Goal: Complete application form: Complete application form

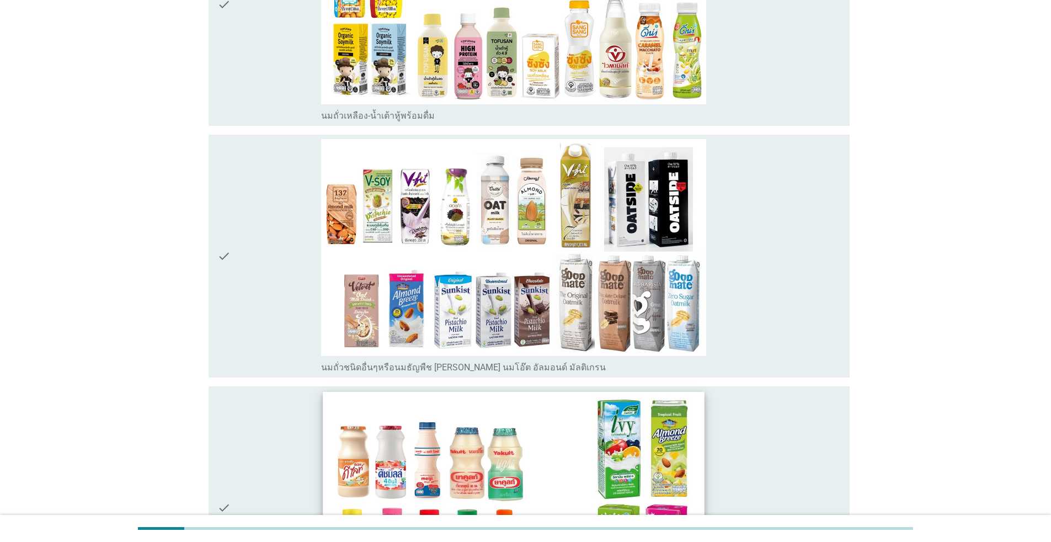
scroll to position [717, 0]
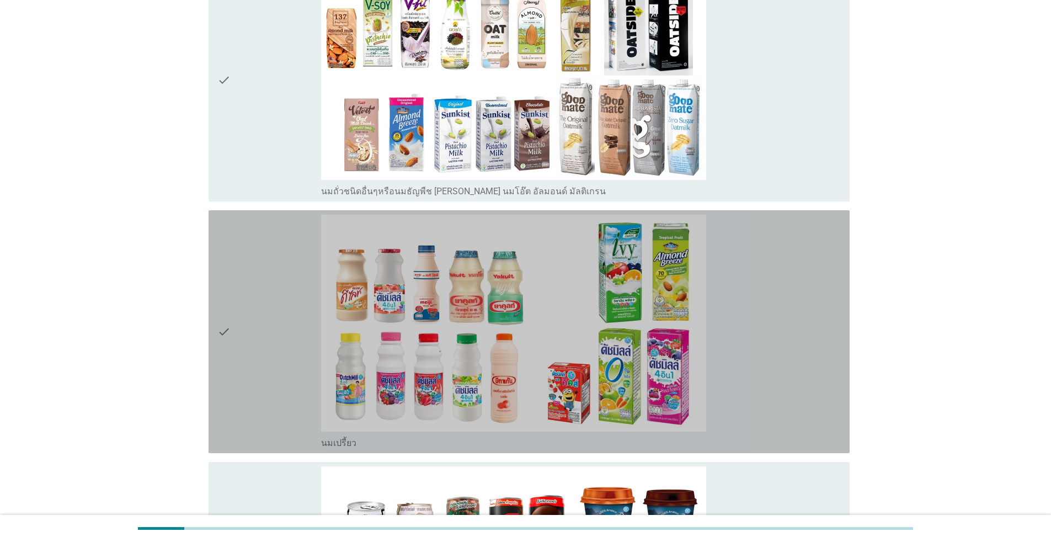
click at [240, 304] on div "check" at bounding box center [269, 332] width 104 height 234
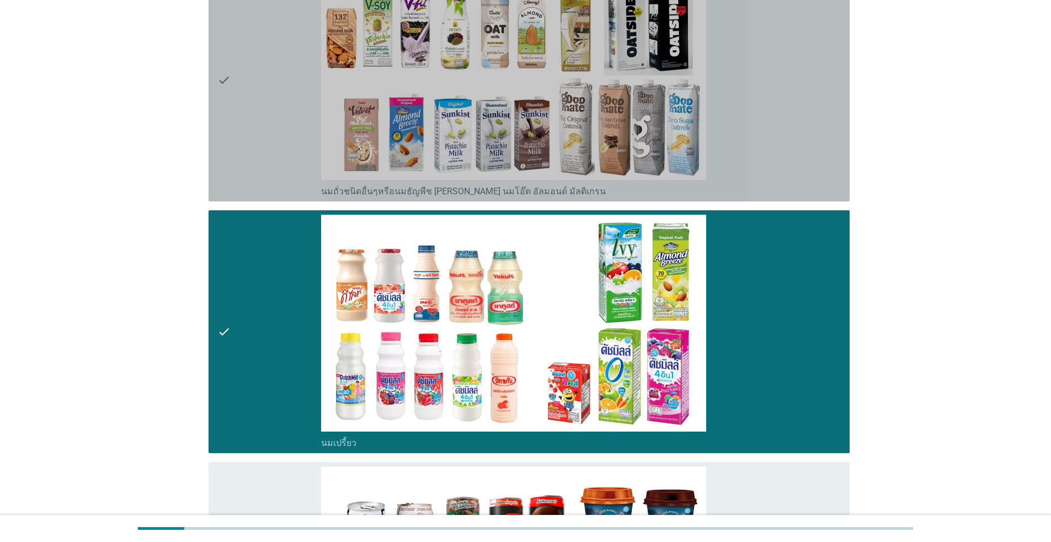
click at [224, 64] on icon "check" at bounding box center [223, 80] width 13 height 234
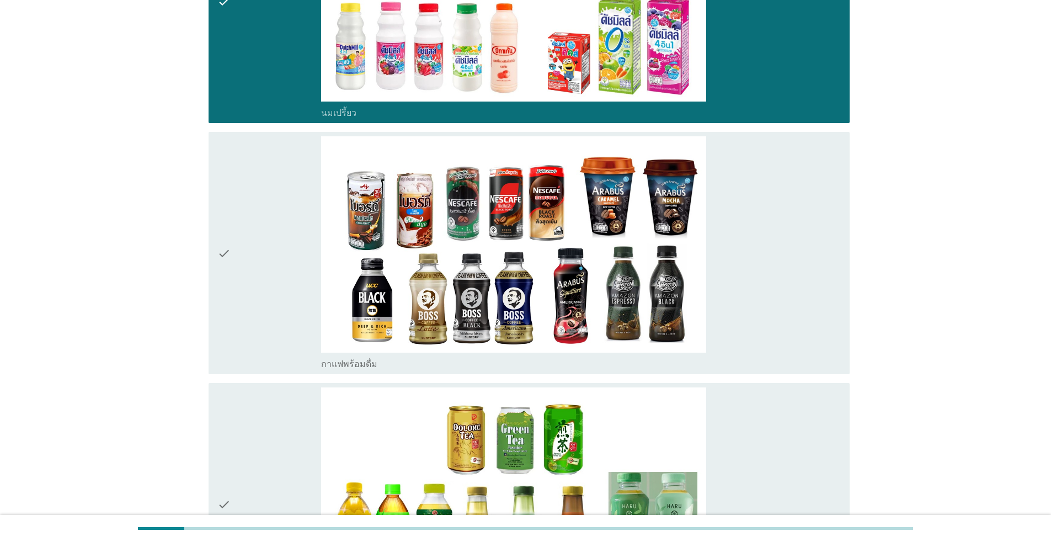
scroll to position [1048, 0]
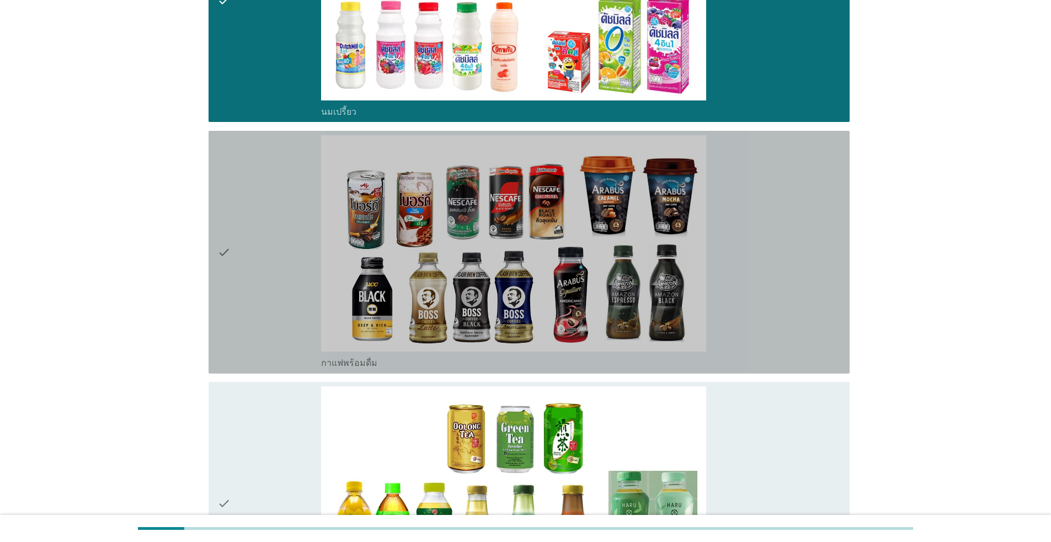
click at [231, 247] on div "check" at bounding box center [269, 252] width 104 height 234
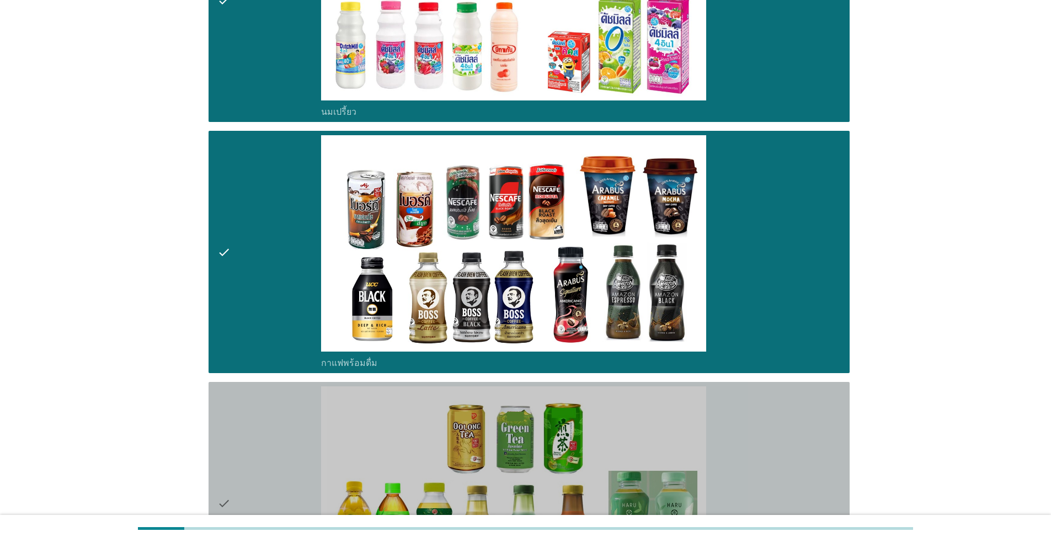
click at [262, 424] on div "check" at bounding box center [269, 503] width 104 height 234
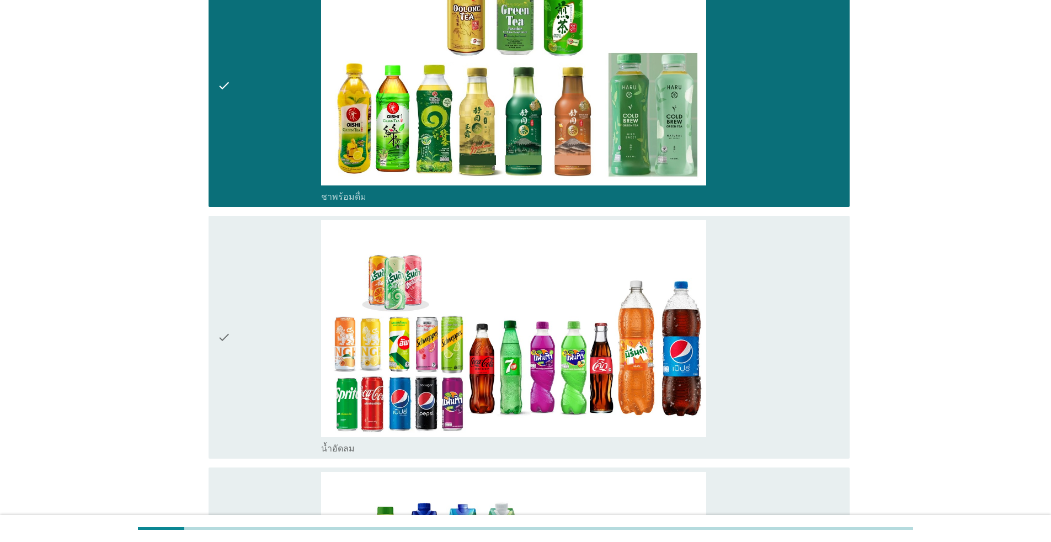
scroll to position [1489, 0]
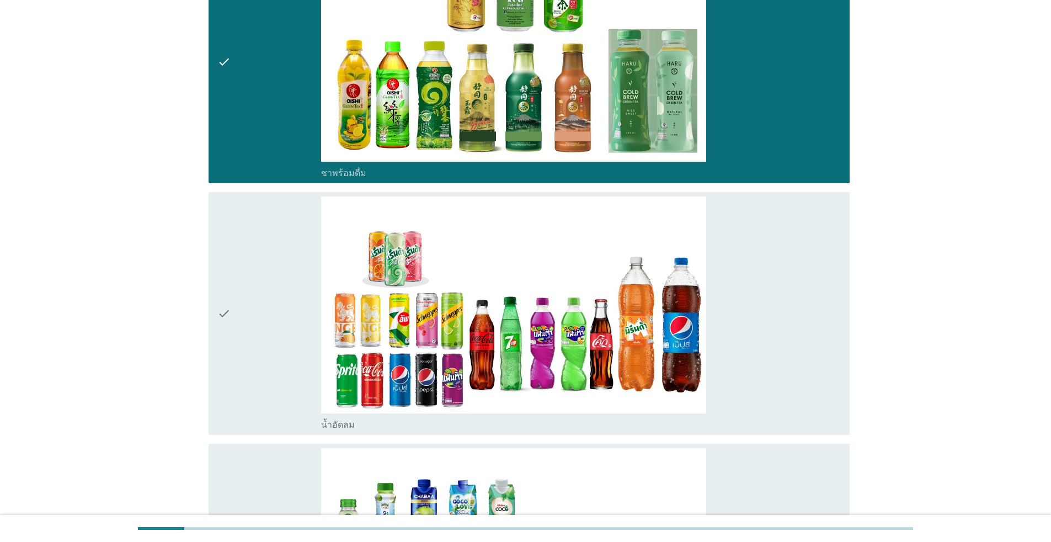
click at [245, 346] on div "check" at bounding box center [269, 313] width 104 height 234
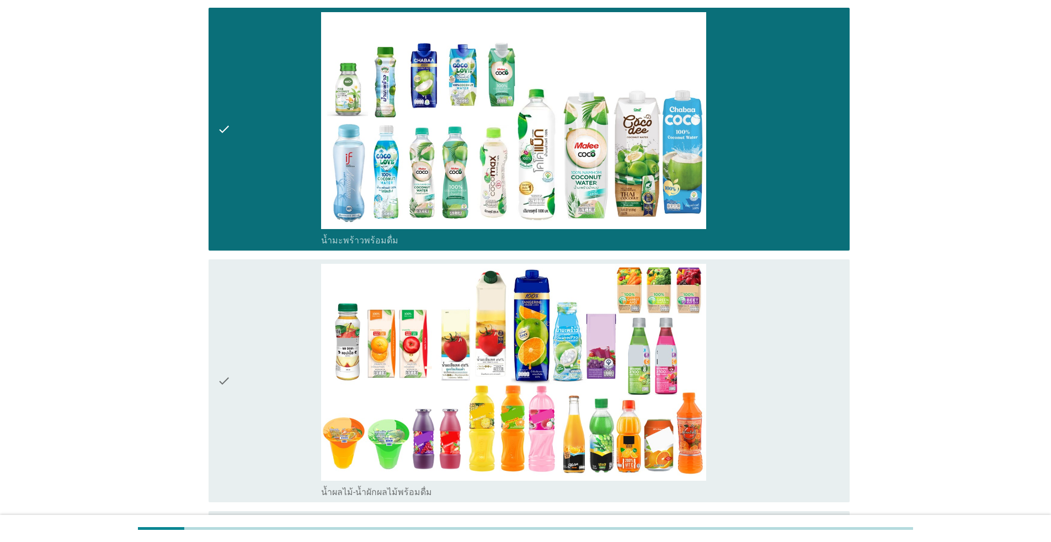
scroll to position [1930, 0]
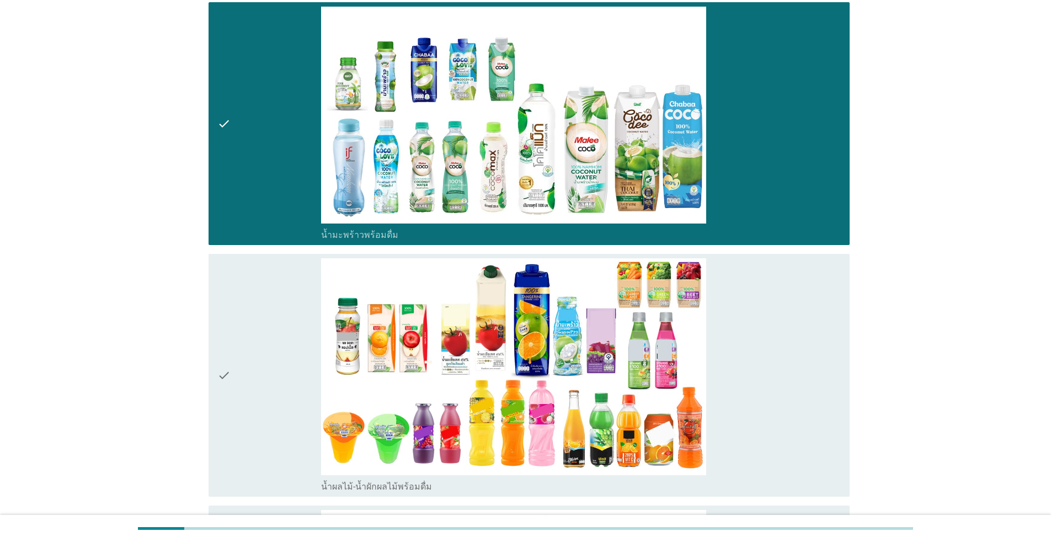
click at [248, 411] on div "check" at bounding box center [269, 375] width 104 height 234
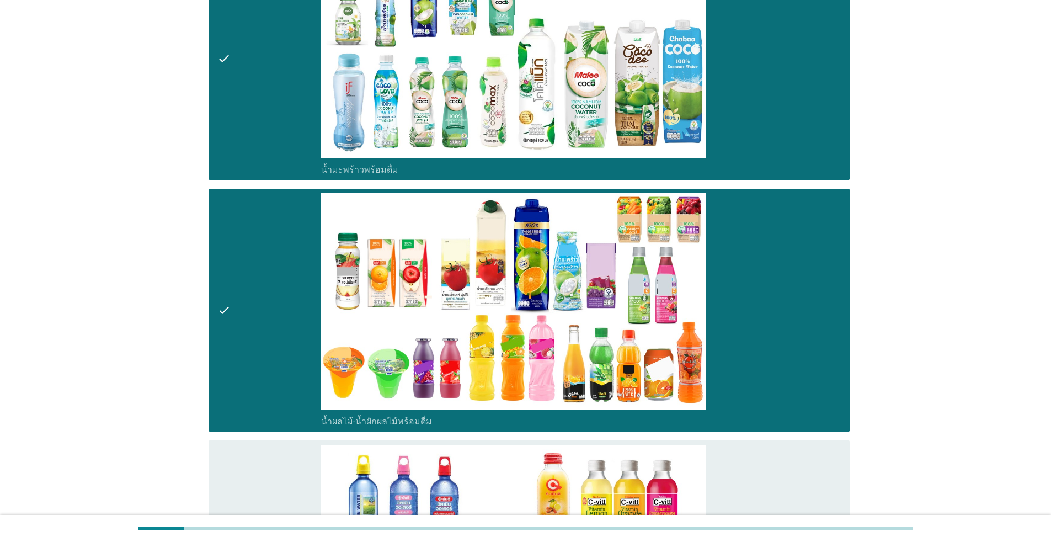
scroll to position [2206, 0]
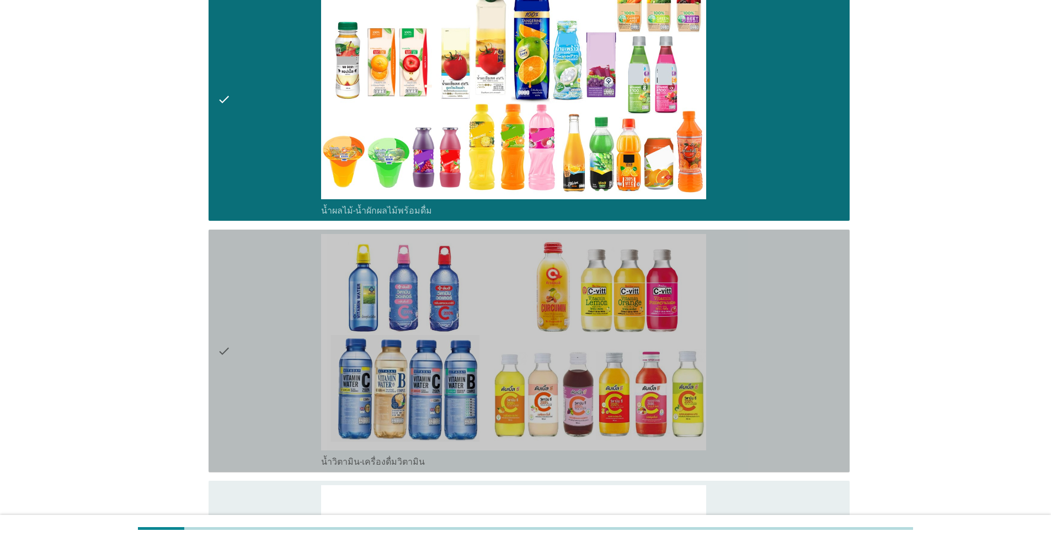
click at [247, 410] on div "check" at bounding box center [269, 351] width 104 height 234
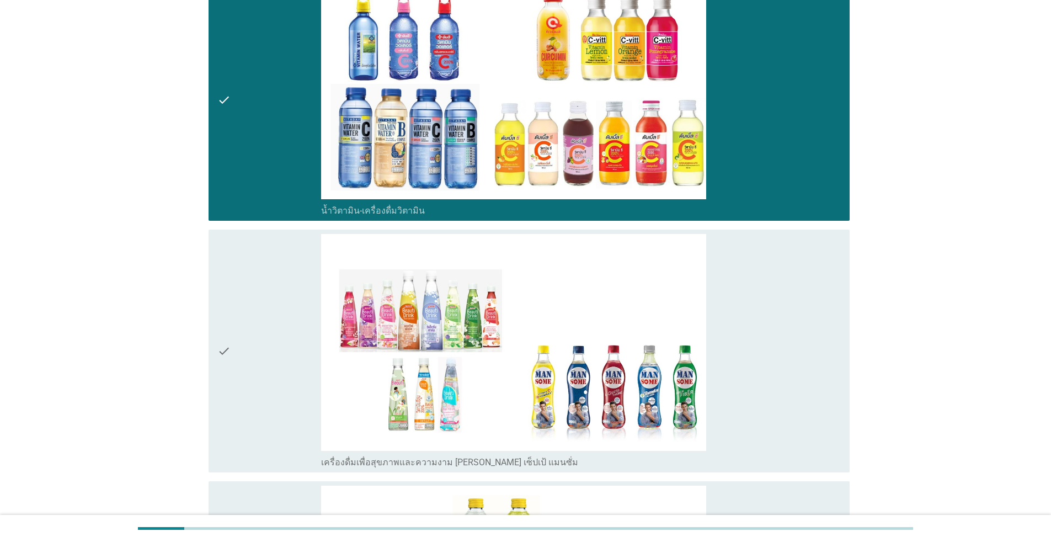
scroll to position [2482, 0]
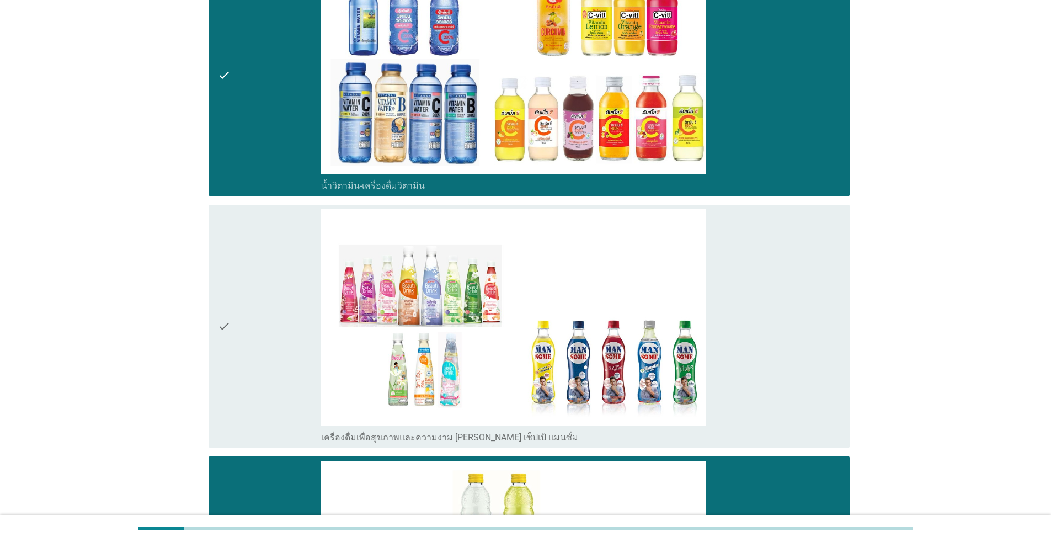
click at [258, 352] on div "check" at bounding box center [269, 326] width 104 height 234
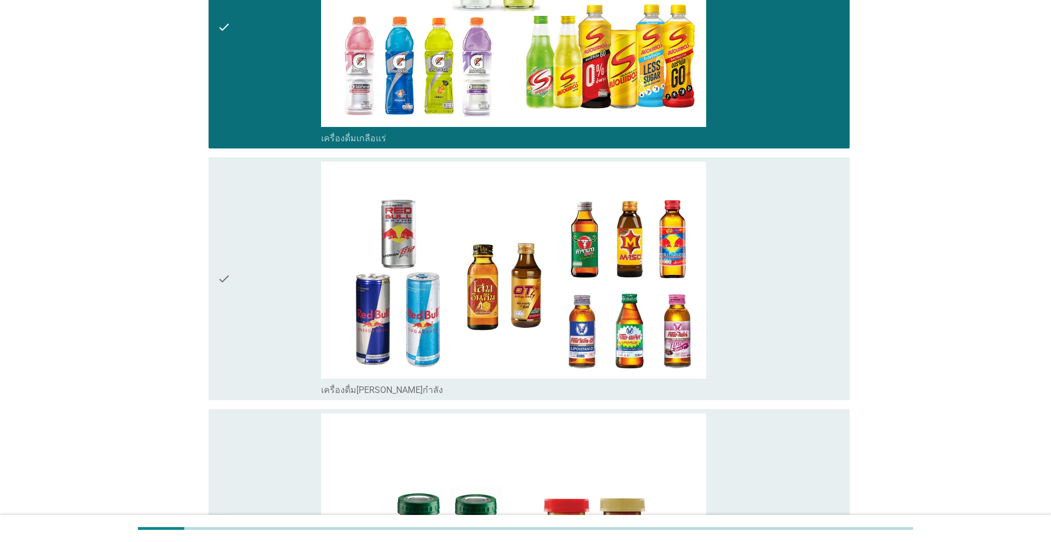
scroll to position [3034, 0]
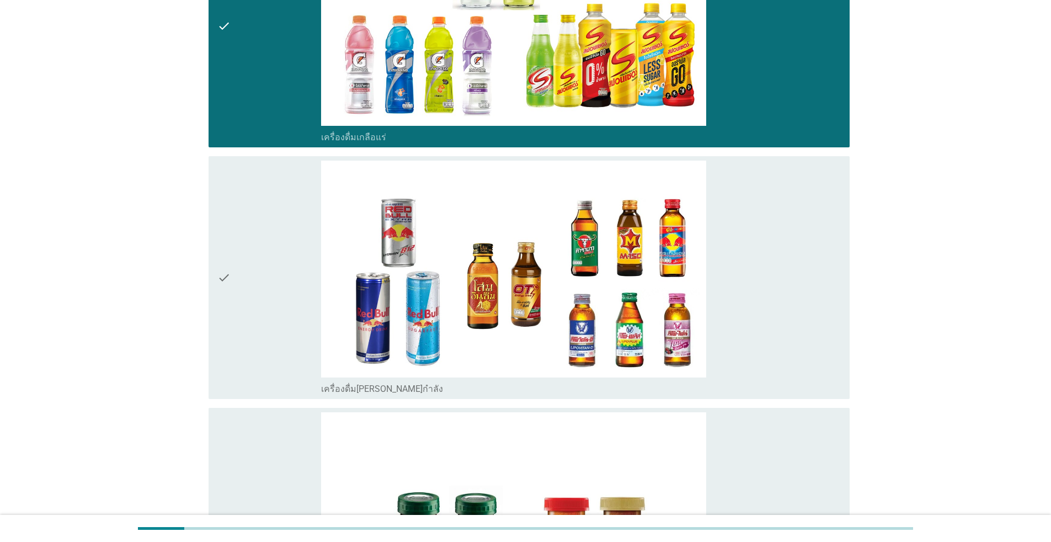
click at [256, 345] on div "check" at bounding box center [269, 278] width 104 height 234
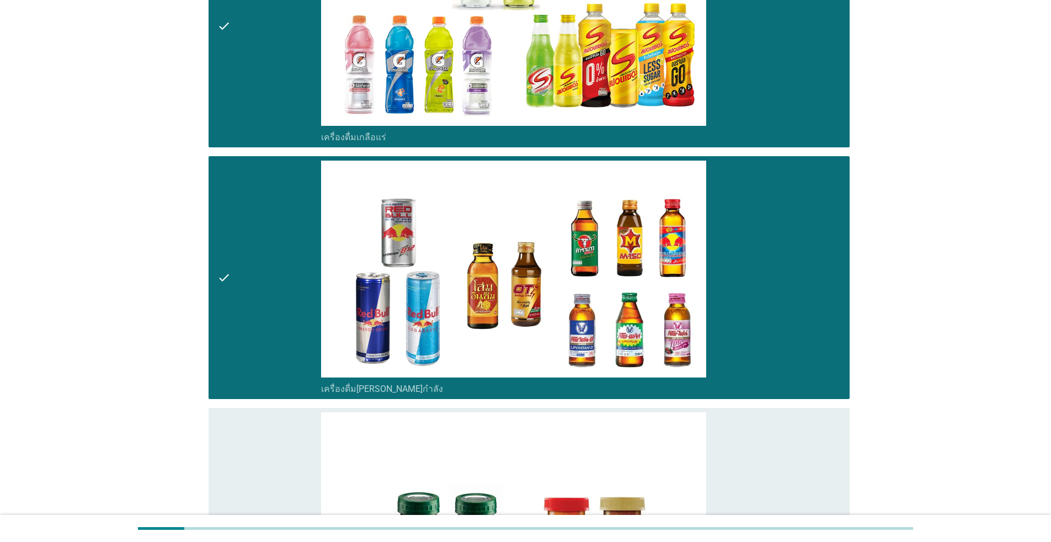
click at [253, 446] on div "check" at bounding box center [269, 529] width 104 height 234
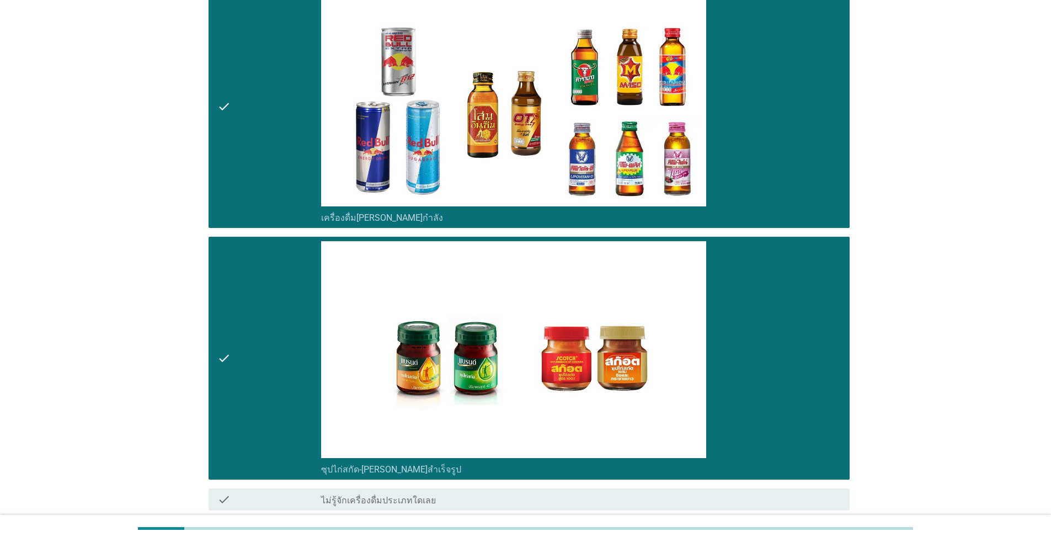
scroll to position [3282, 0]
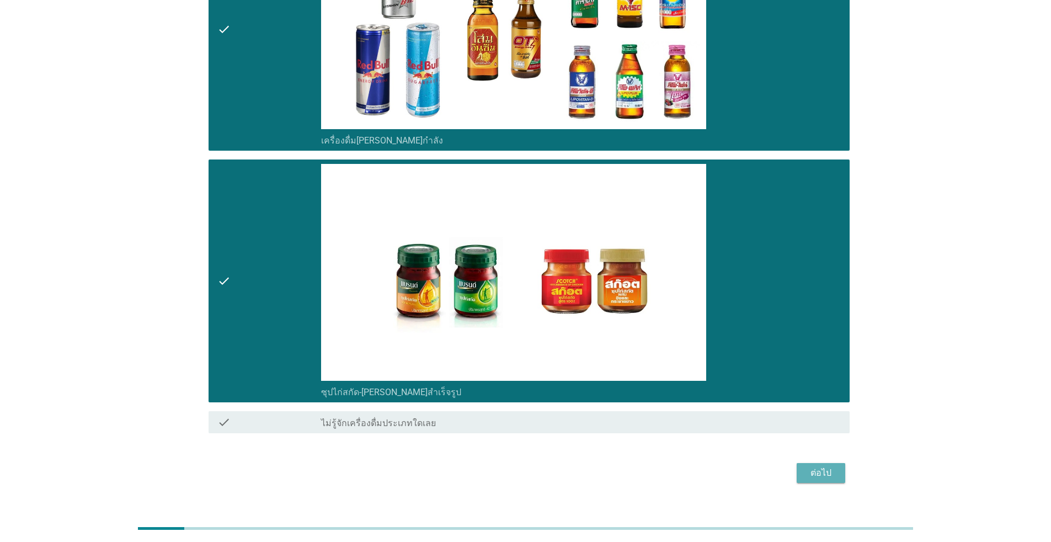
drag, startPoint x: 815, startPoint y: 452, endPoint x: 814, endPoint y: 444, distance: 8.3
click at [543, 466] on div "ต่อไป" at bounding box center [820, 472] width 31 height 13
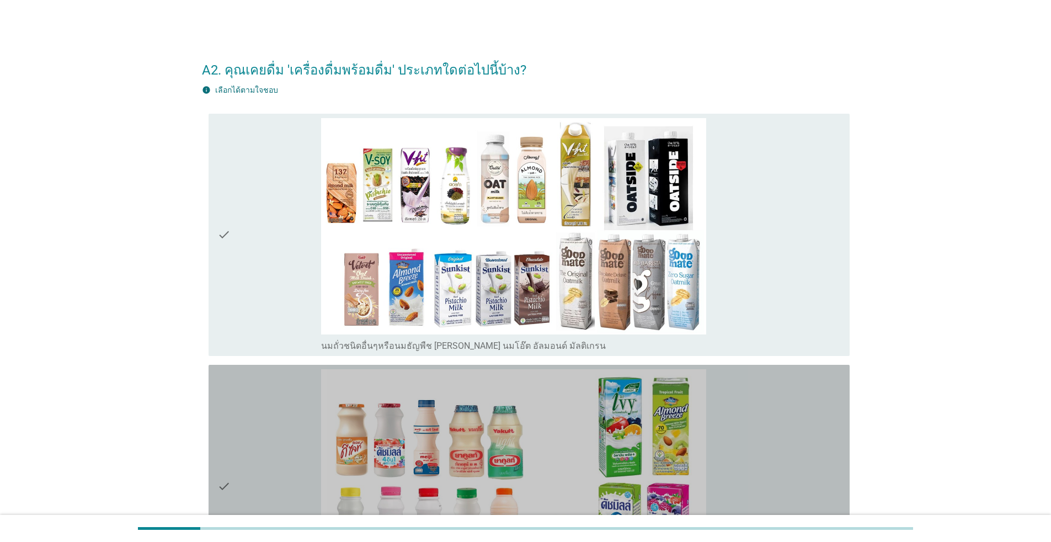
click at [250, 418] on div "check" at bounding box center [269, 486] width 104 height 234
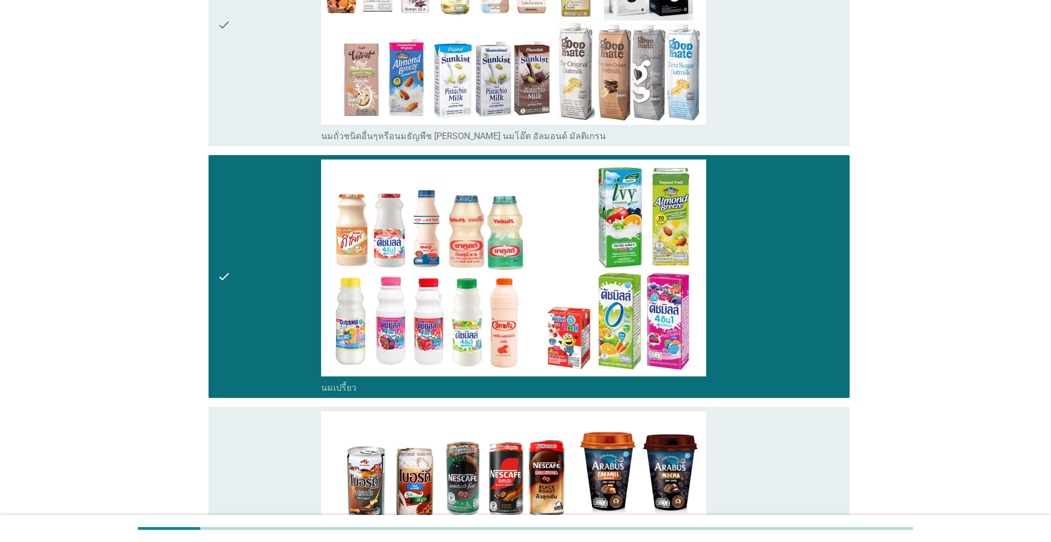
scroll to position [221, 0]
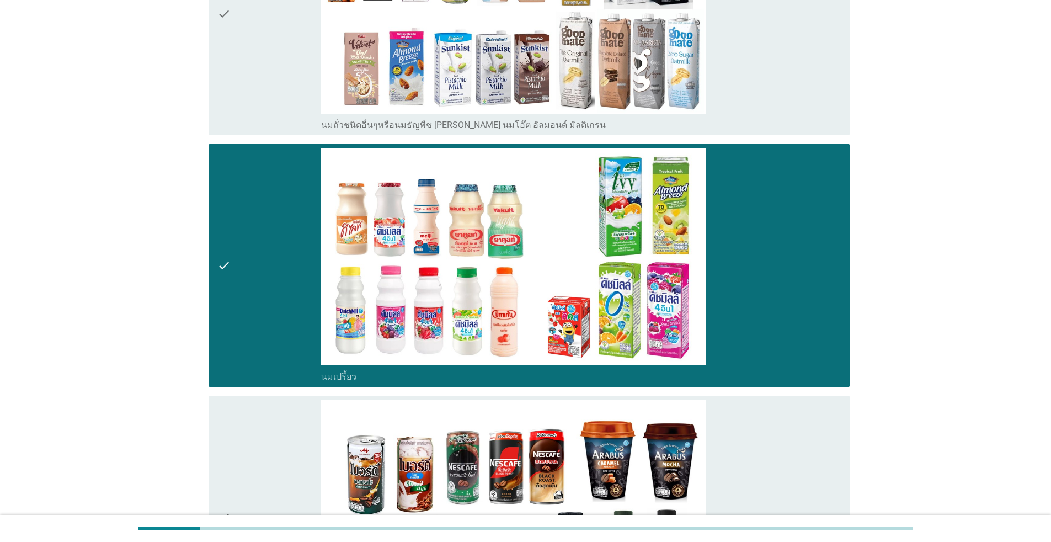
click at [292, 475] on div "check" at bounding box center [269, 517] width 104 height 234
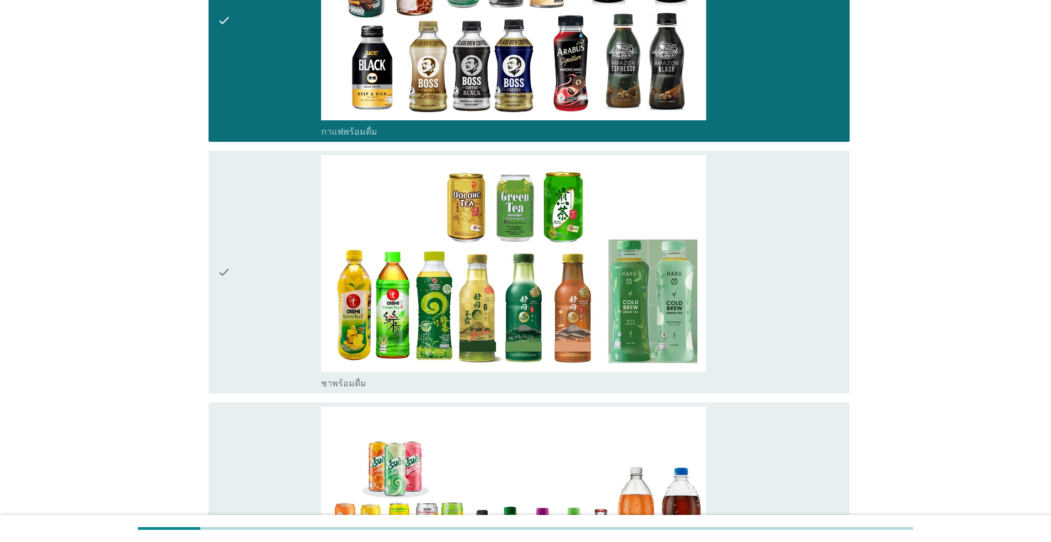
click at [285, 326] on div "check" at bounding box center [269, 272] width 104 height 234
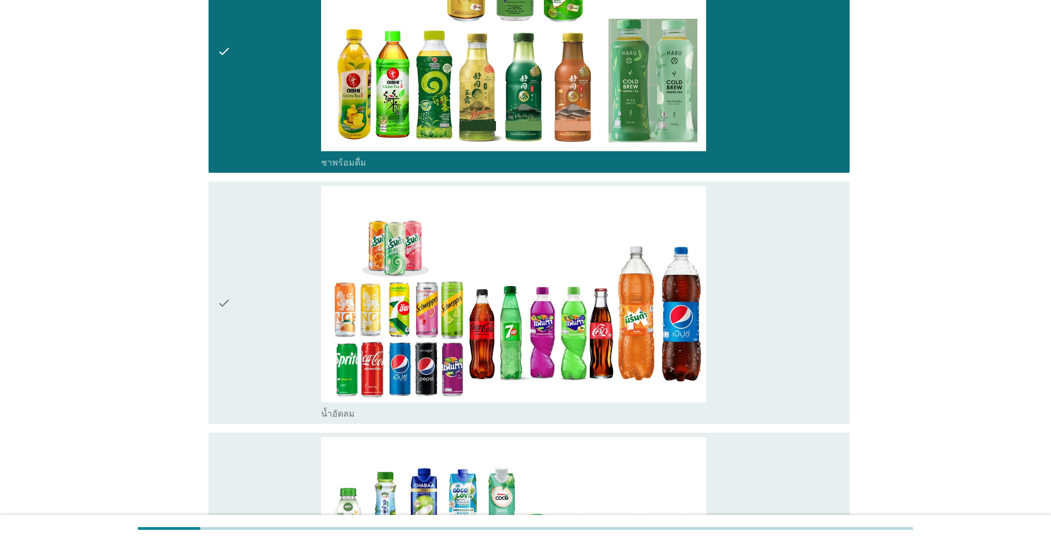
click at [274, 329] on div "check" at bounding box center [269, 303] width 104 height 234
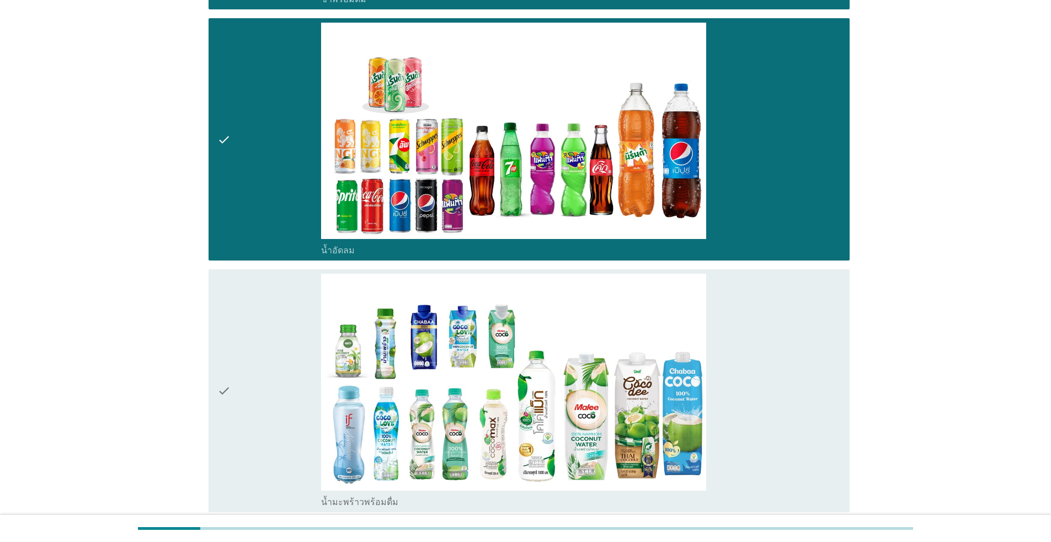
scroll to position [1213, 0]
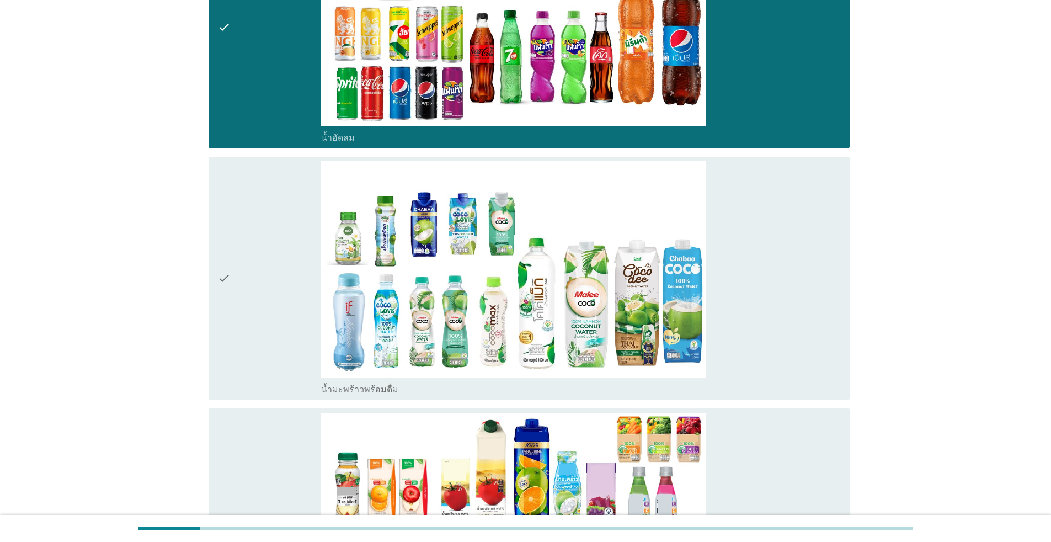
click at [273, 319] on div "check" at bounding box center [269, 278] width 104 height 234
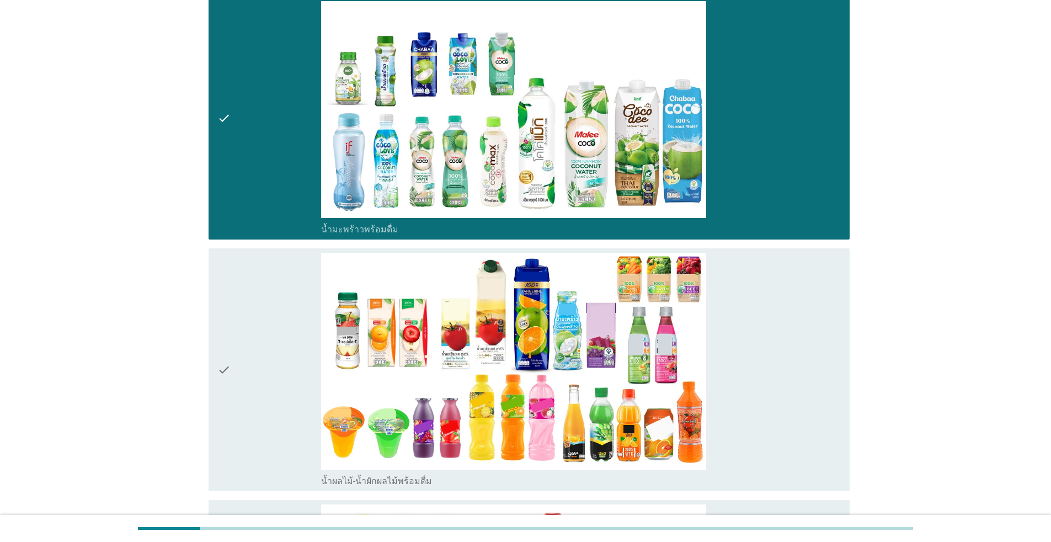
scroll to position [1379, 0]
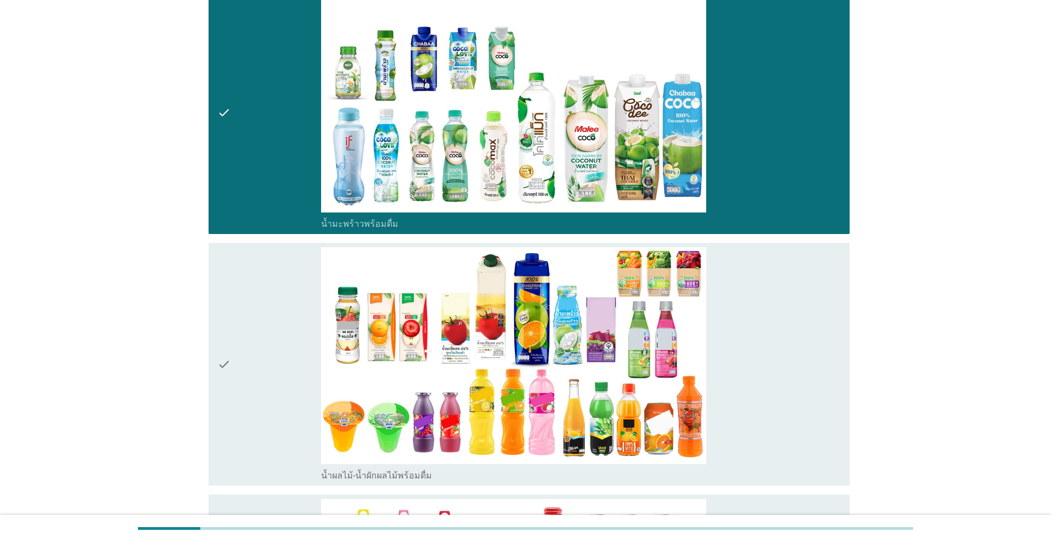
click at [278, 356] on div "check" at bounding box center [269, 364] width 104 height 234
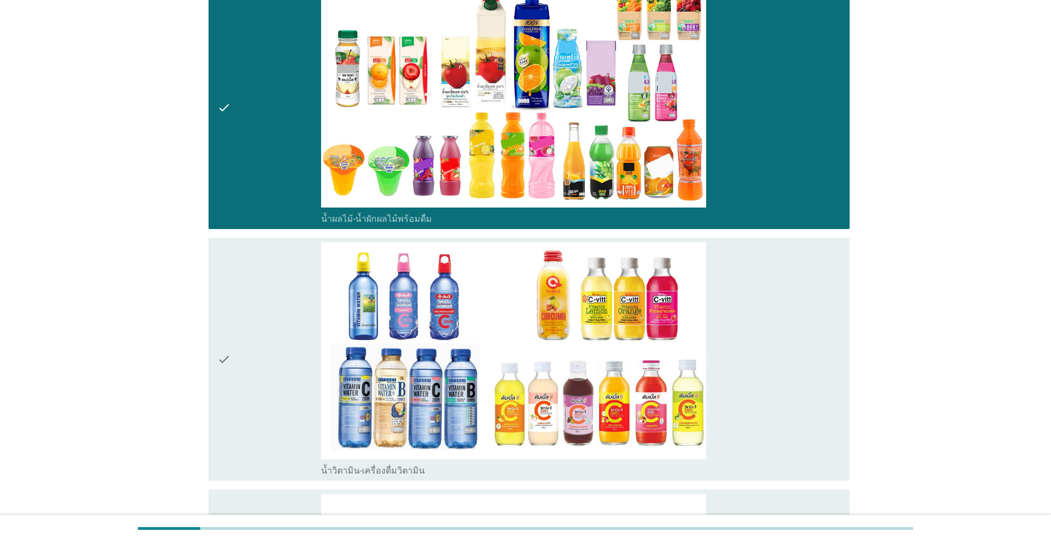
scroll to position [1655, 0]
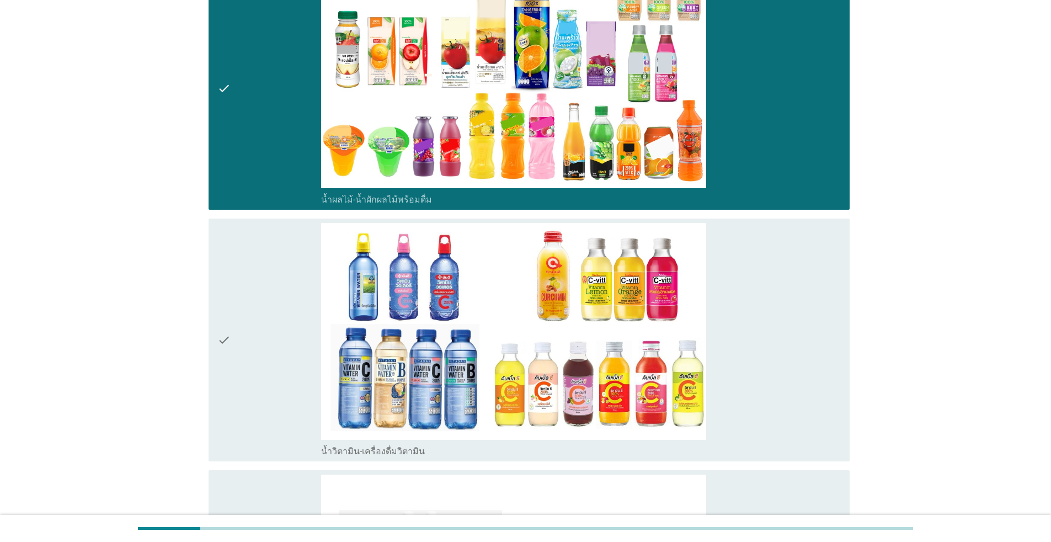
click at [278, 359] on div "check" at bounding box center [269, 340] width 104 height 234
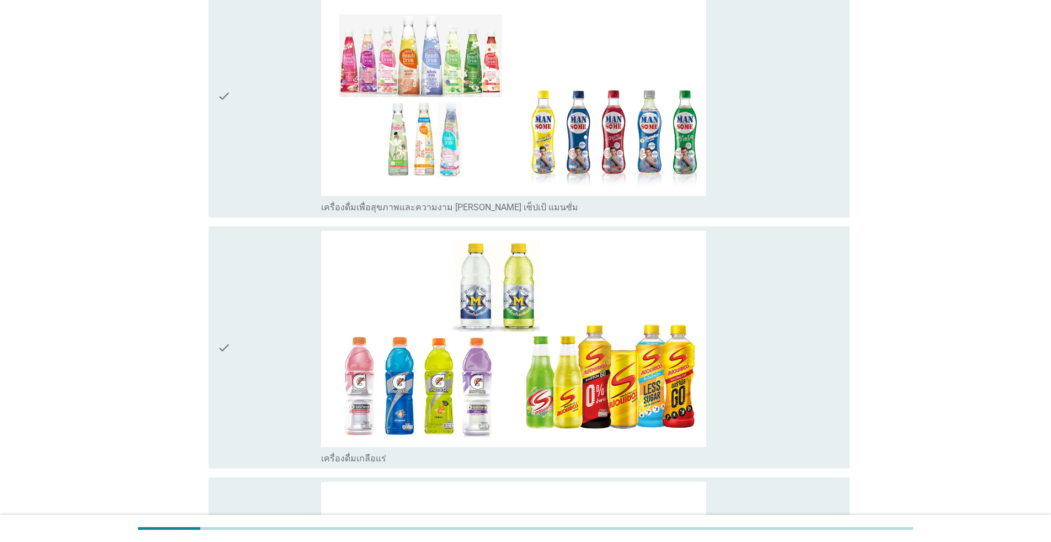
scroll to position [2151, 0]
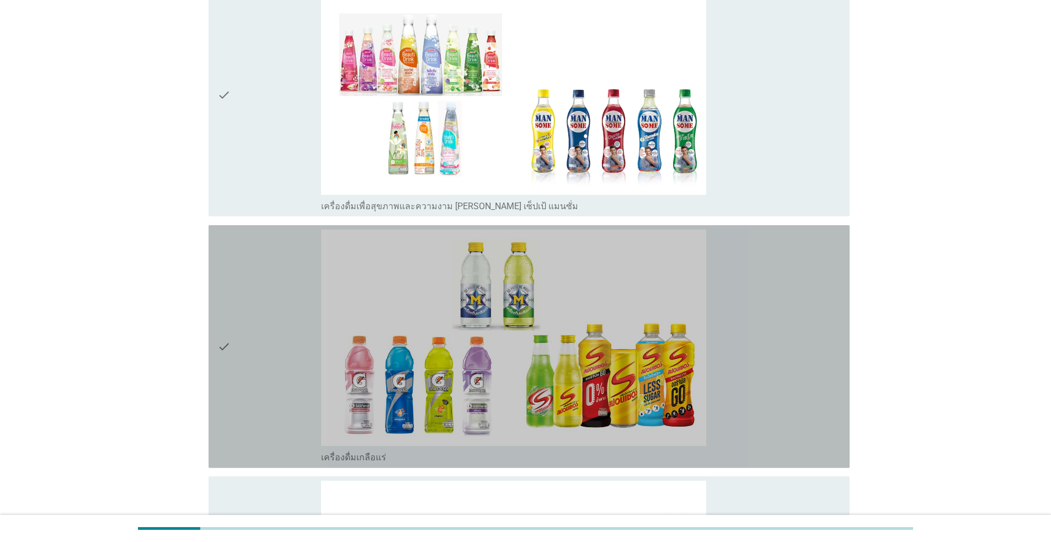
click at [277, 360] on div "check" at bounding box center [269, 346] width 104 height 234
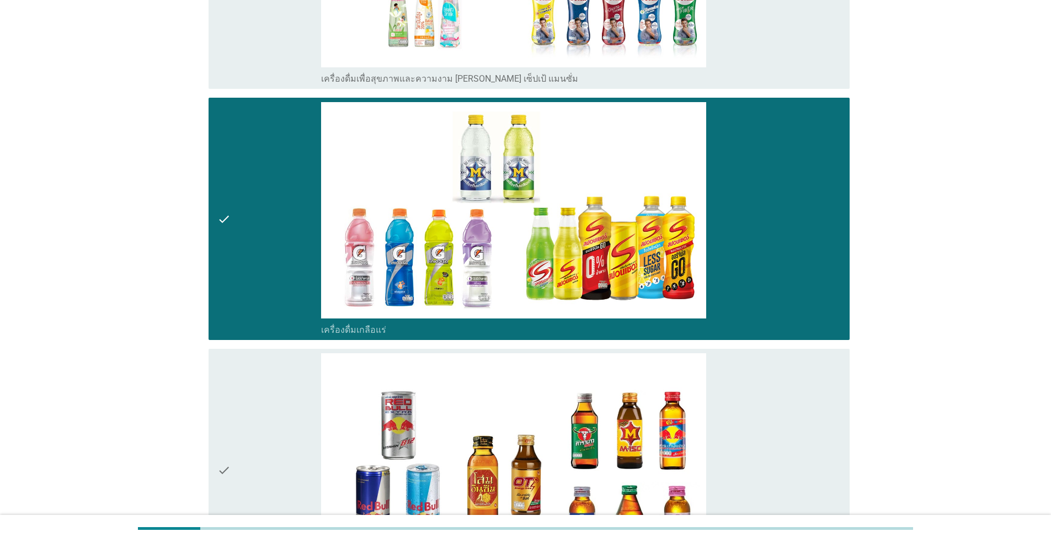
scroll to position [2317, 0]
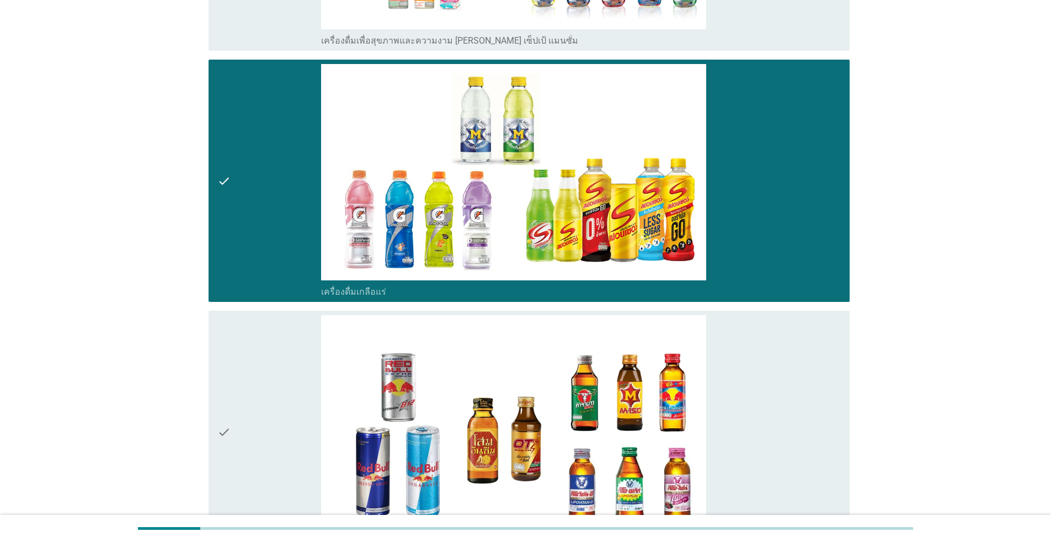
click at [277, 395] on div "check" at bounding box center [269, 432] width 104 height 234
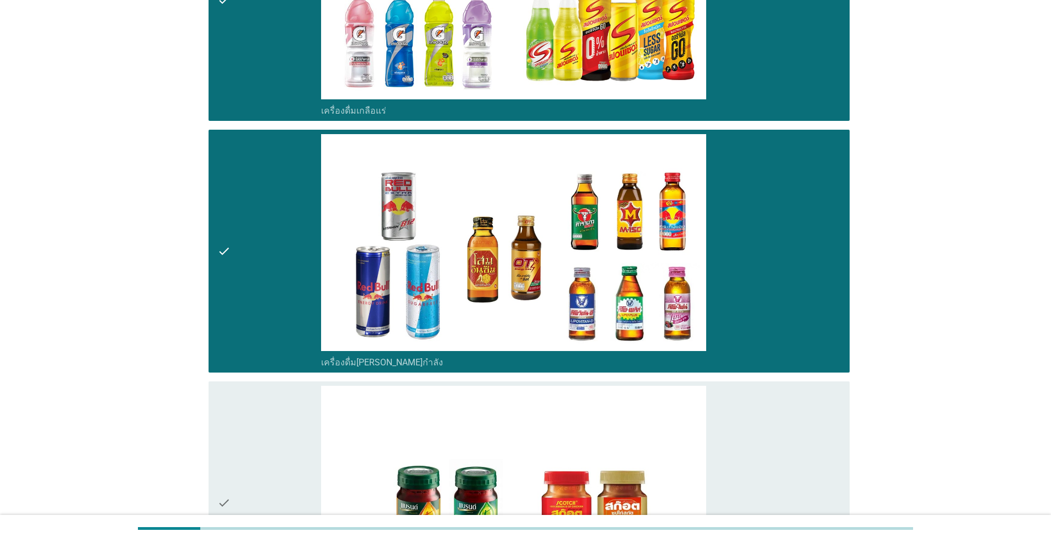
scroll to position [2537, 0]
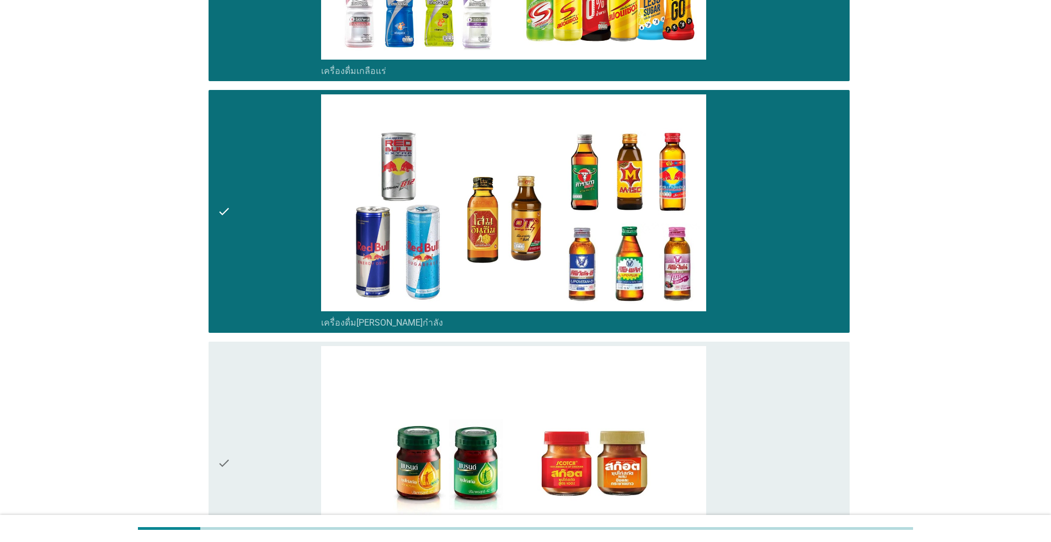
click at [275, 422] on div "check" at bounding box center [269, 463] width 104 height 234
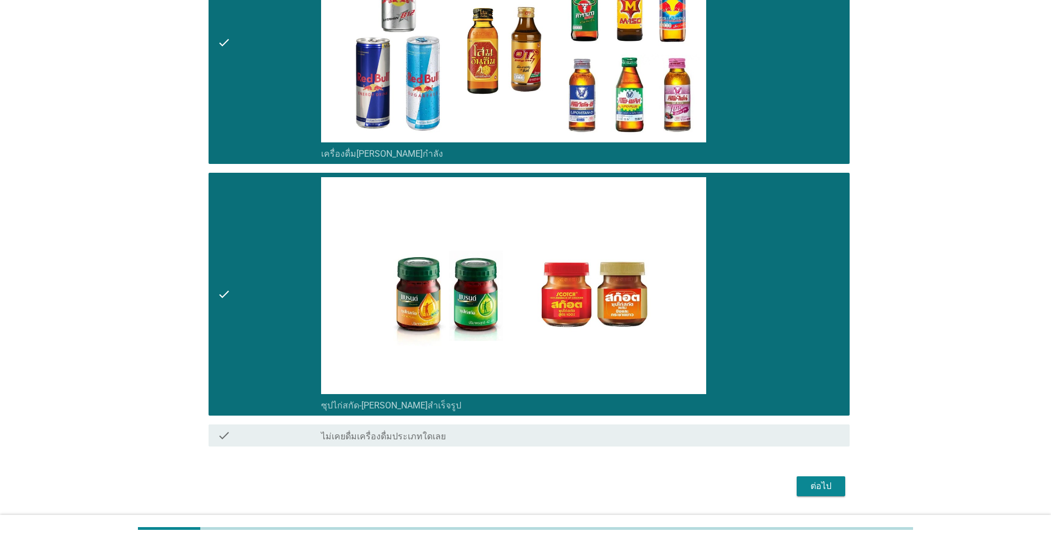
scroll to position [2740, 0]
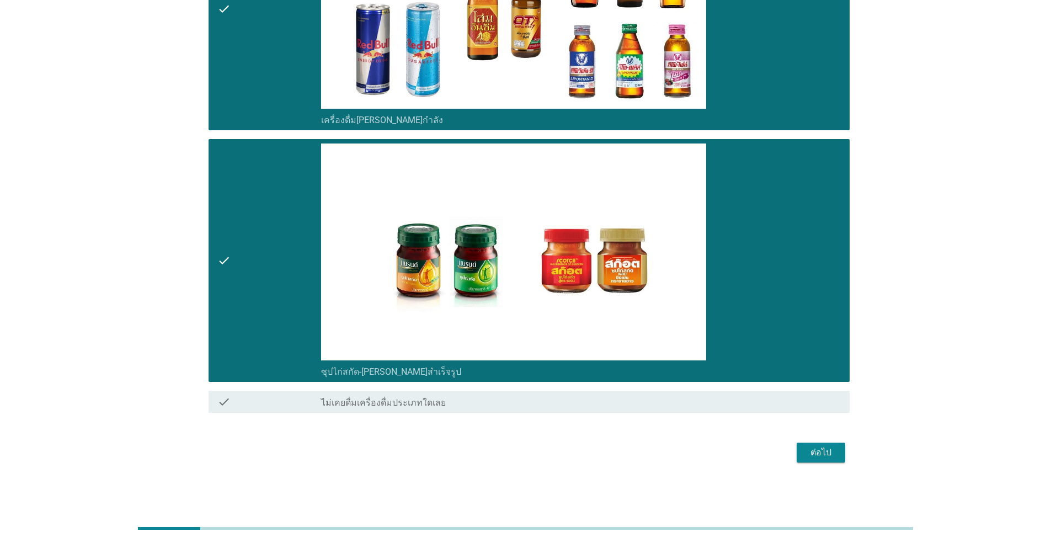
click at [276, 92] on div "check" at bounding box center [269, 9] width 104 height 234
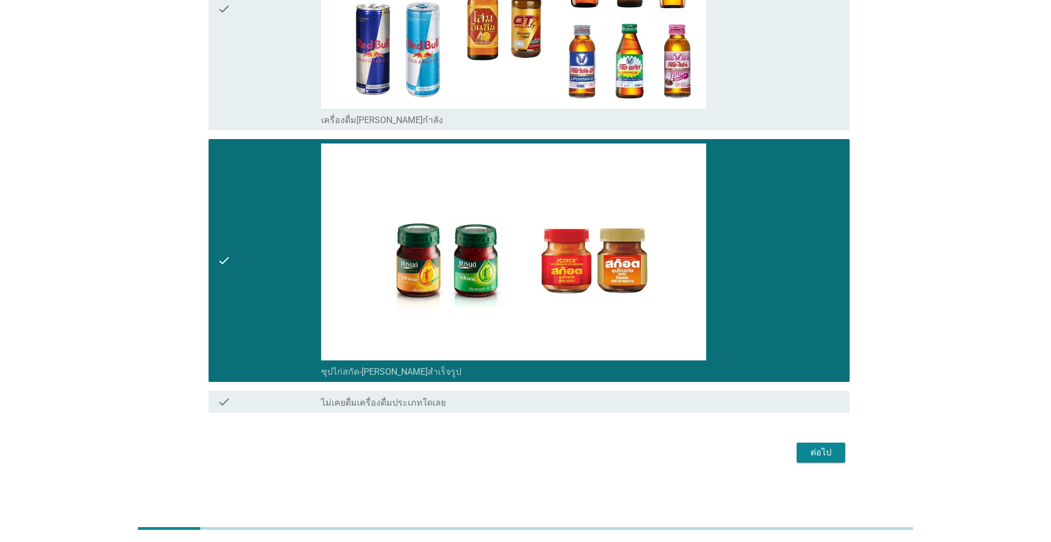
click at [543, 450] on button "ต่อไป" at bounding box center [820, 452] width 49 height 20
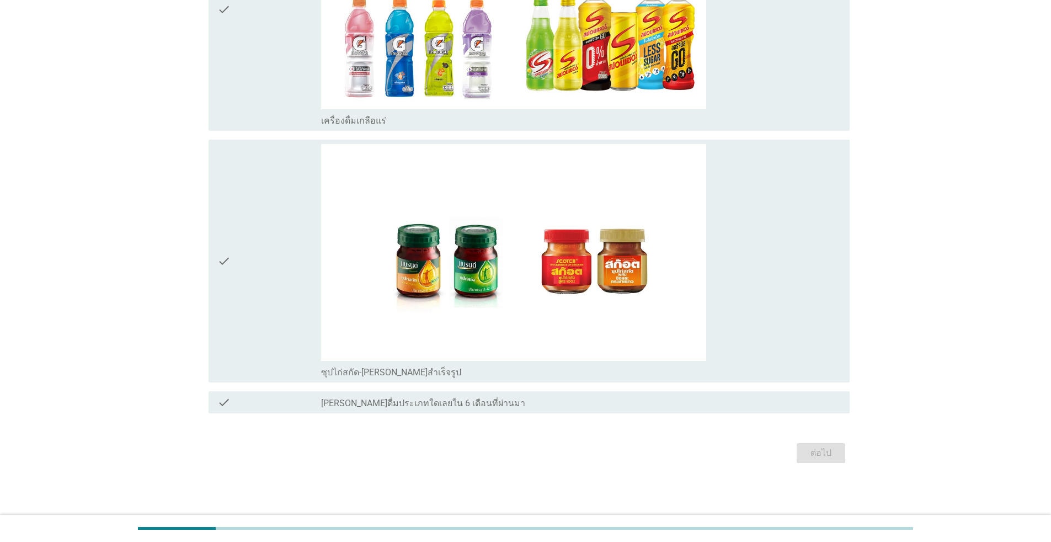
scroll to position [0, 0]
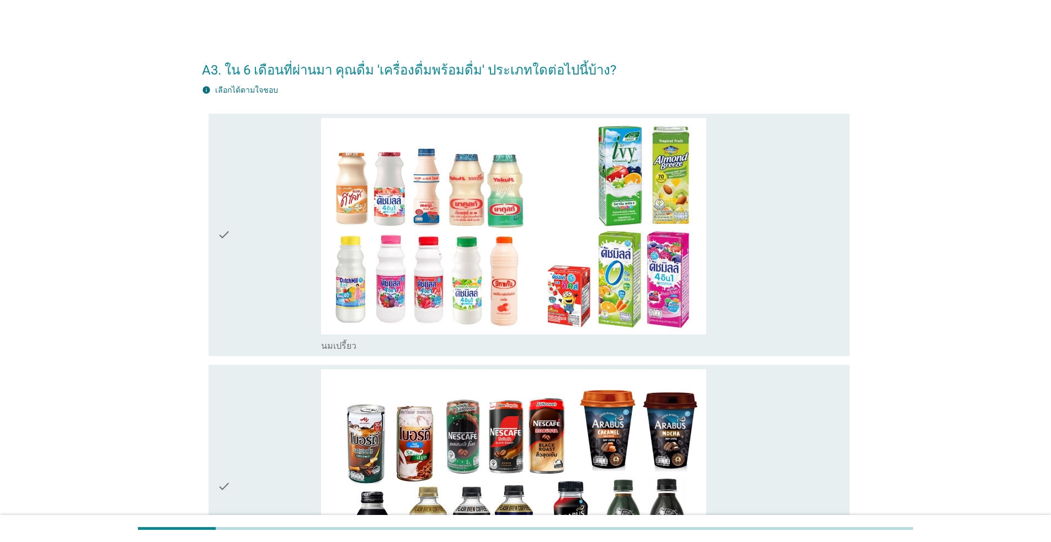
click at [246, 288] on div "check" at bounding box center [269, 235] width 104 height 234
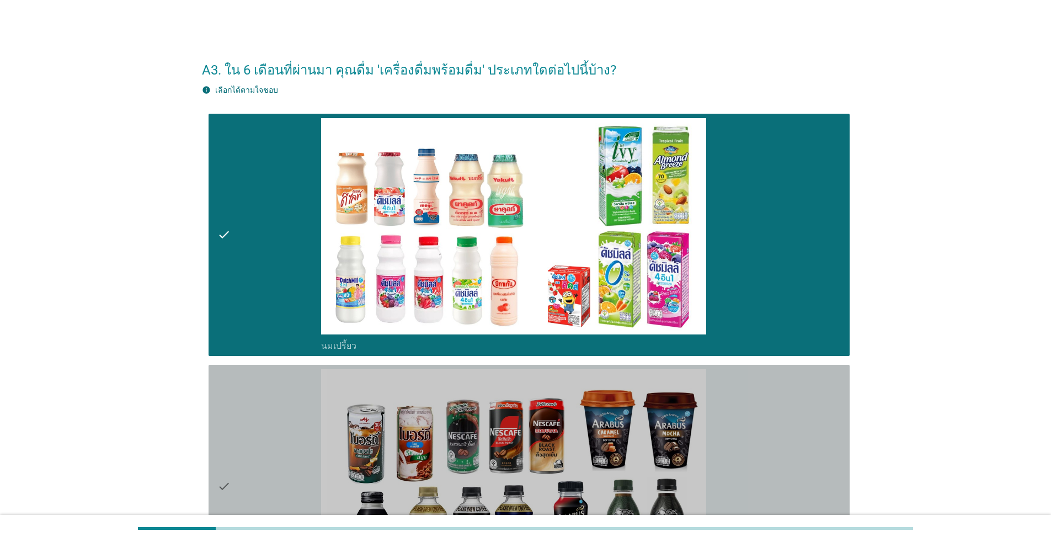
click at [258, 419] on div "check" at bounding box center [269, 486] width 104 height 234
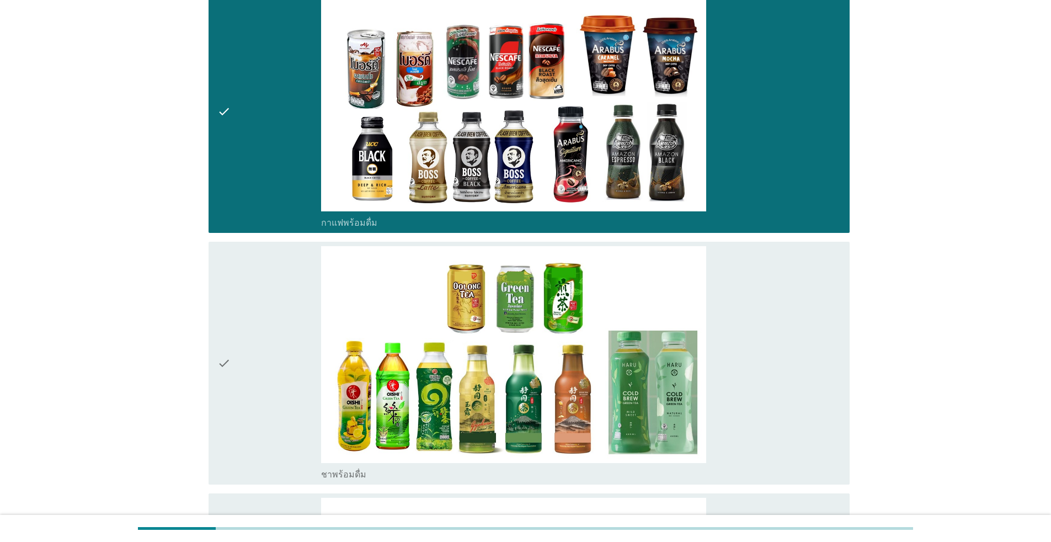
scroll to position [386, 0]
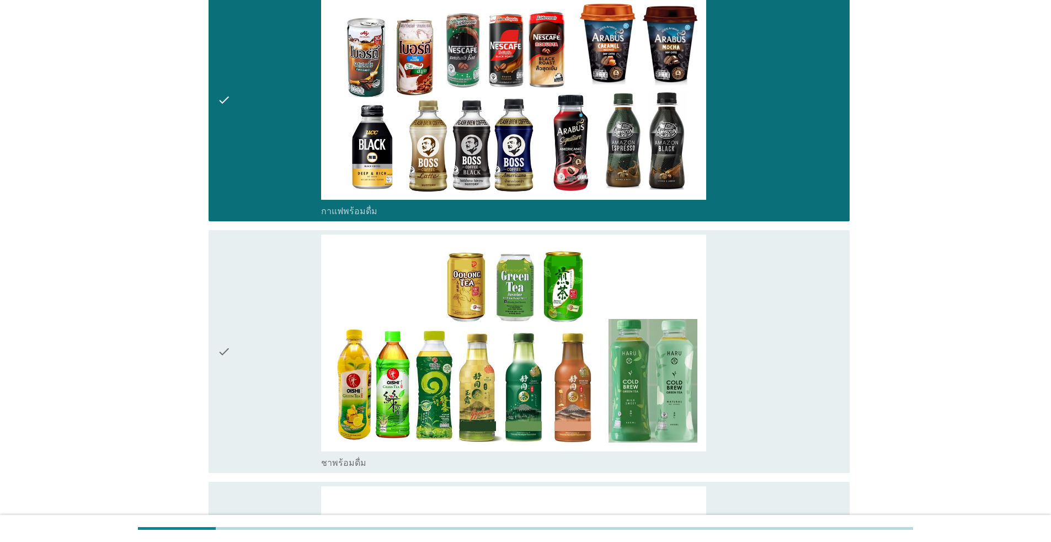
click at [258, 409] on div "check" at bounding box center [269, 351] width 104 height 234
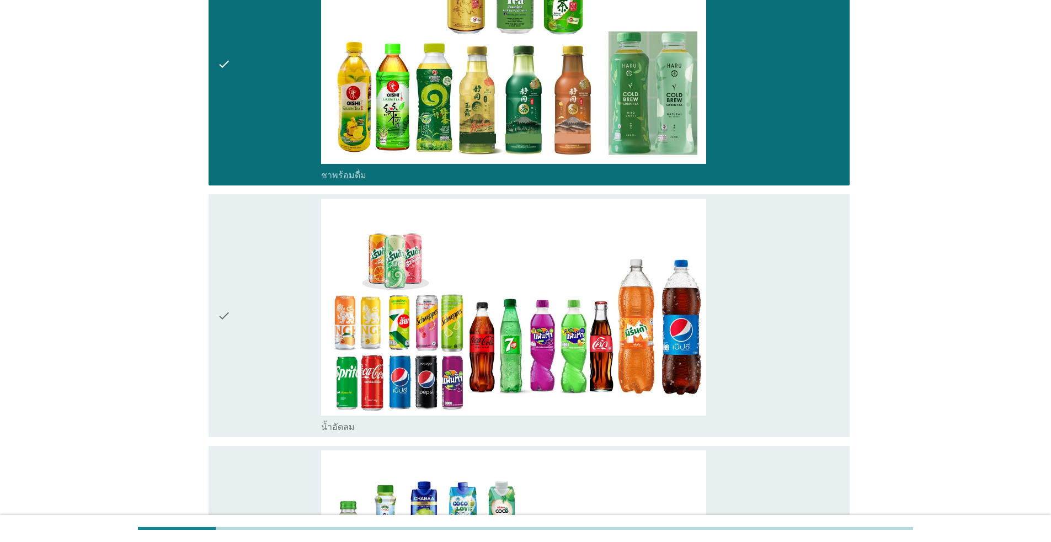
scroll to position [772, 0]
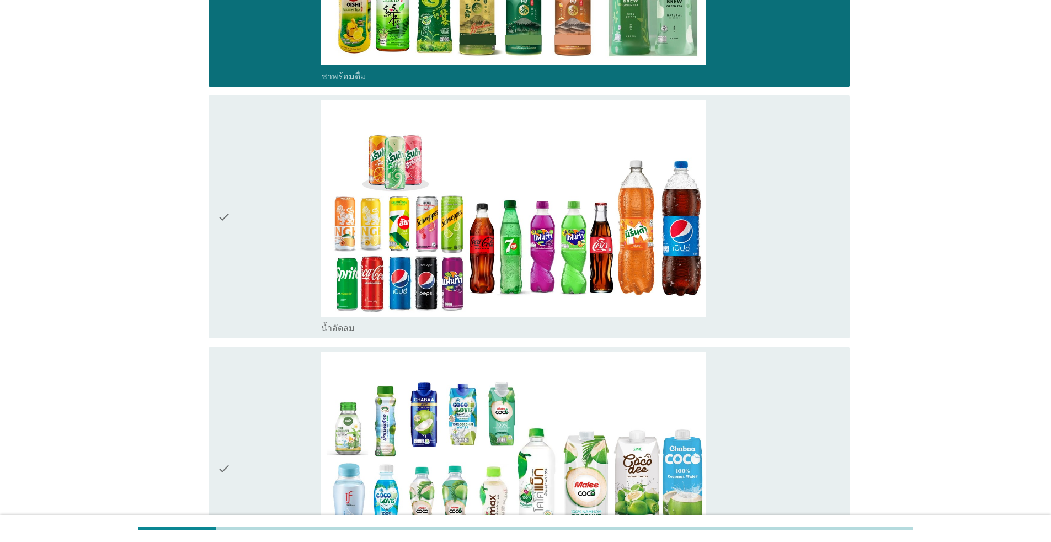
click at [279, 277] on div "check" at bounding box center [269, 217] width 104 height 234
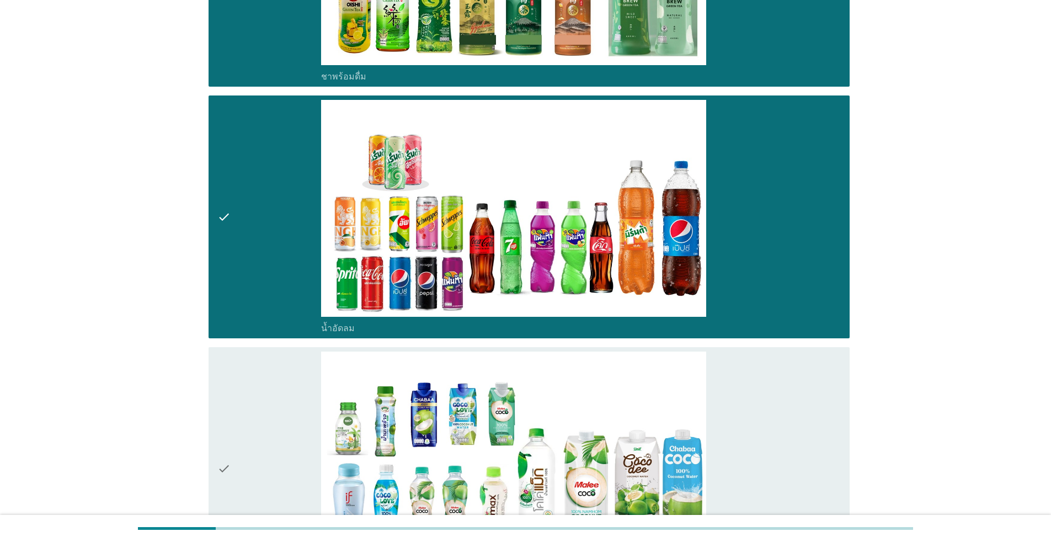
click at [269, 376] on div "check" at bounding box center [269, 468] width 104 height 234
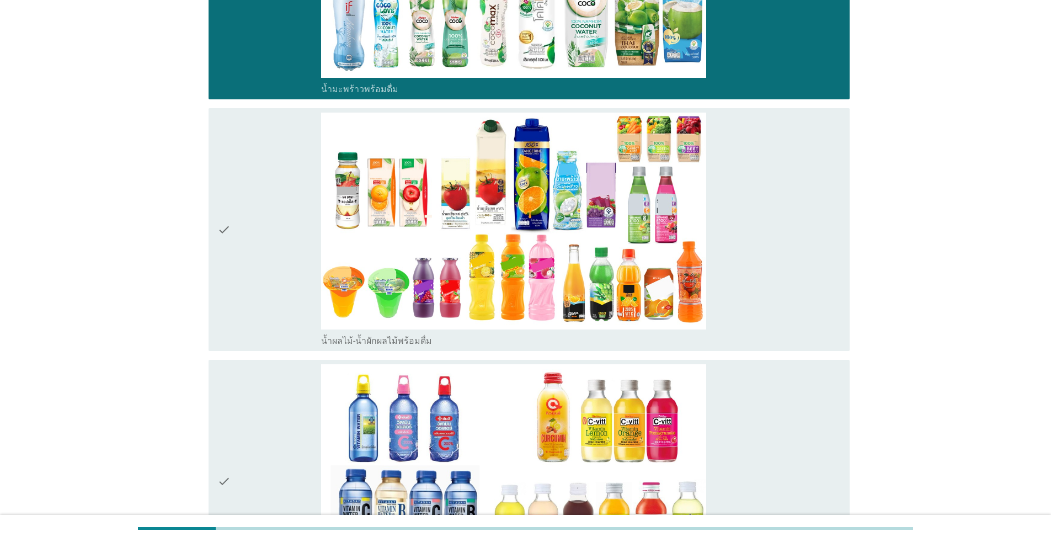
scroll to position [1269, 0]
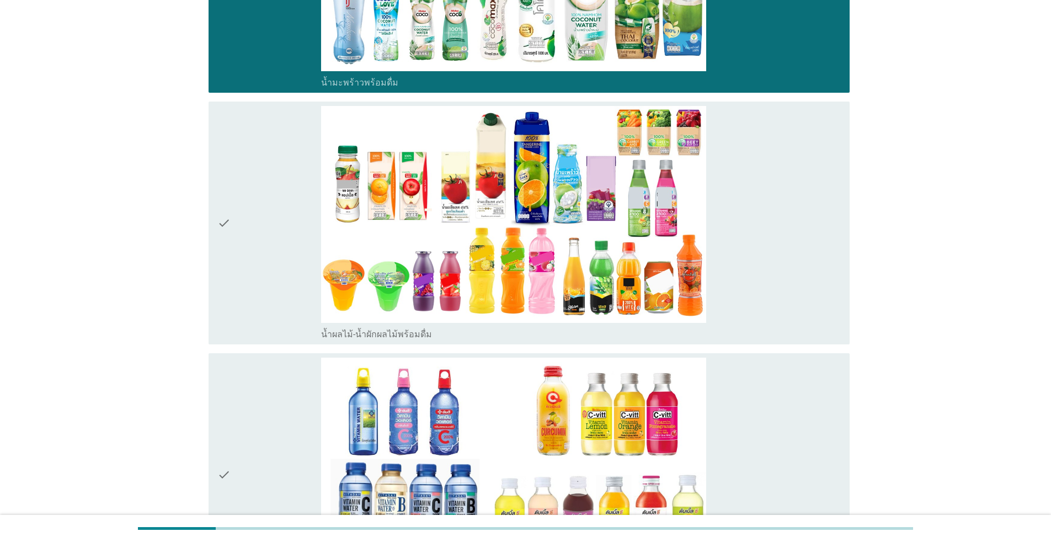
click at [278, 304] on div "check" at bounding box center [269, 223] width 104 height 234
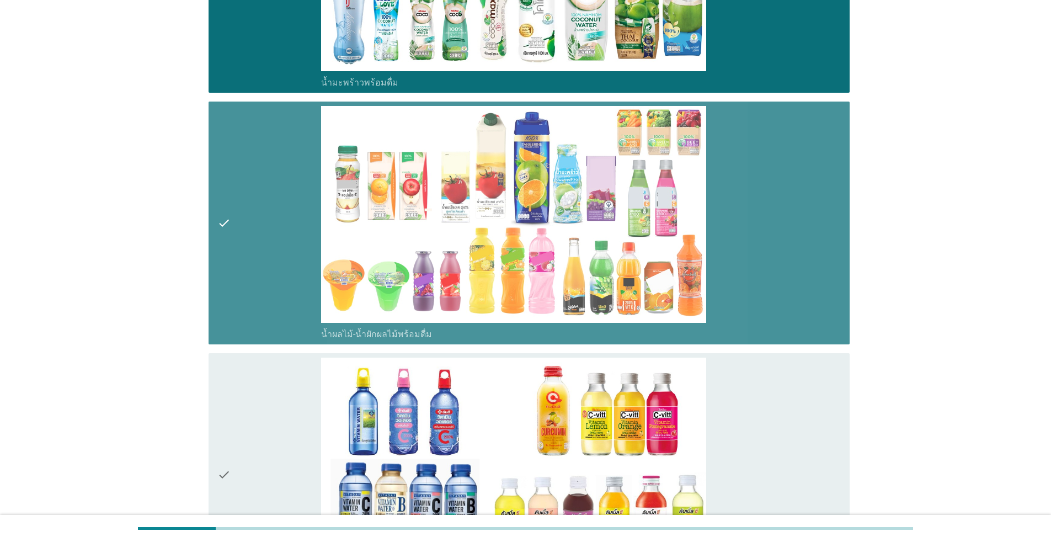
click at [278, 415] on div "check" at bounding box center [269, 474] width 104 height 234
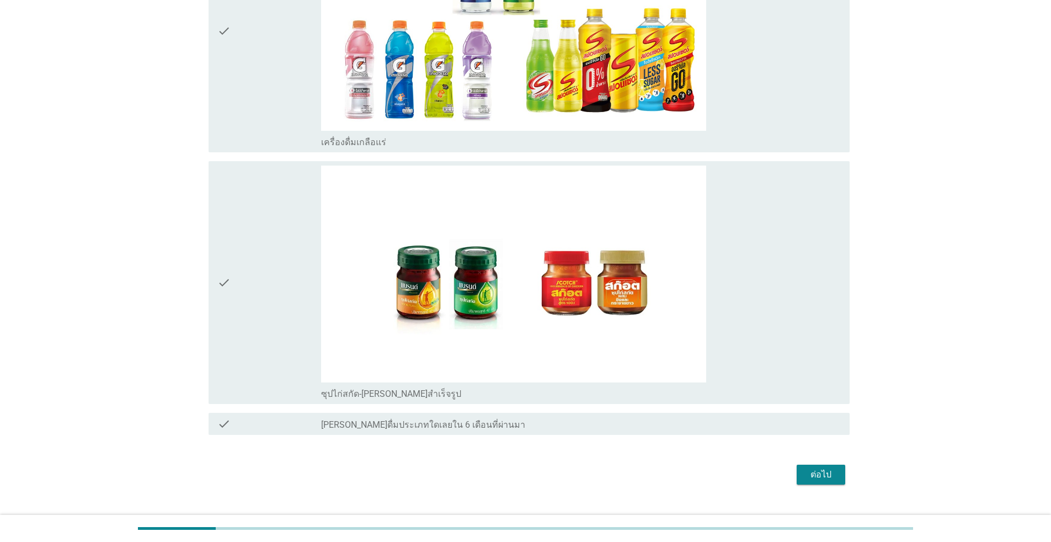
scroll to position [1985, 0]
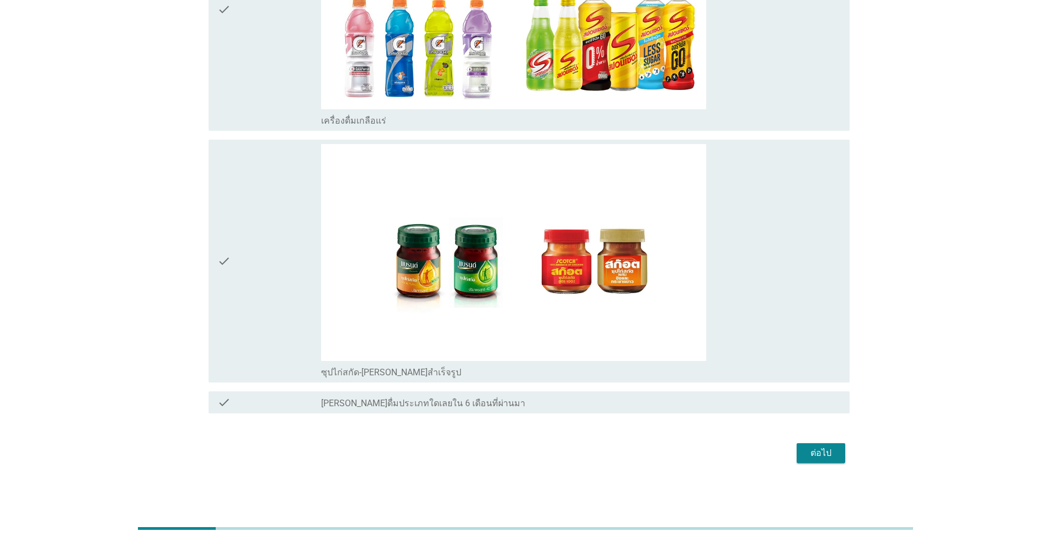
click at [288, 291] on div "check" at bounding box center [269, 261] width 104 height 234
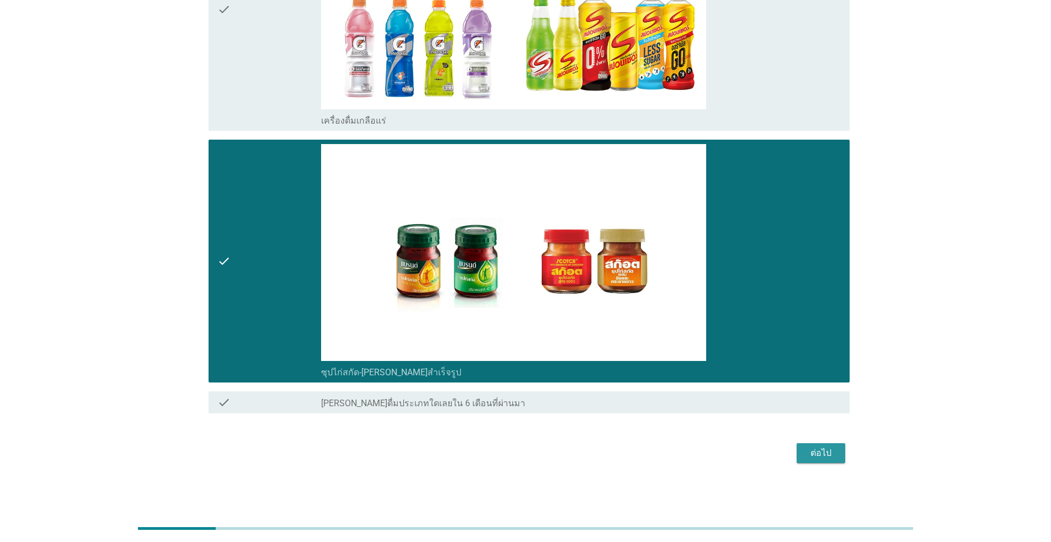
click at [543, 458] on button "ต่อไป" at bounding box center [820, 453] width 49 height 20
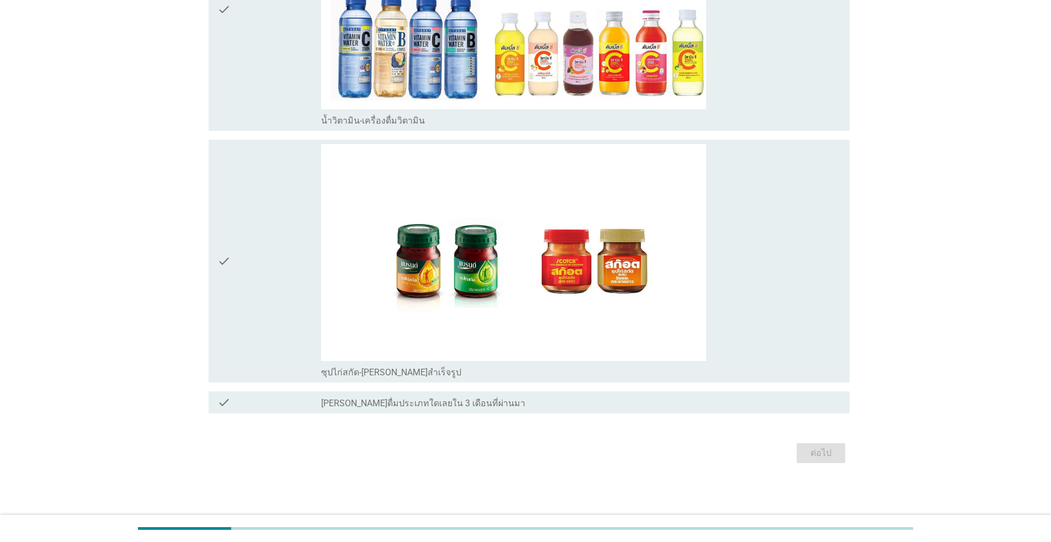
scroll to position [0, 0]
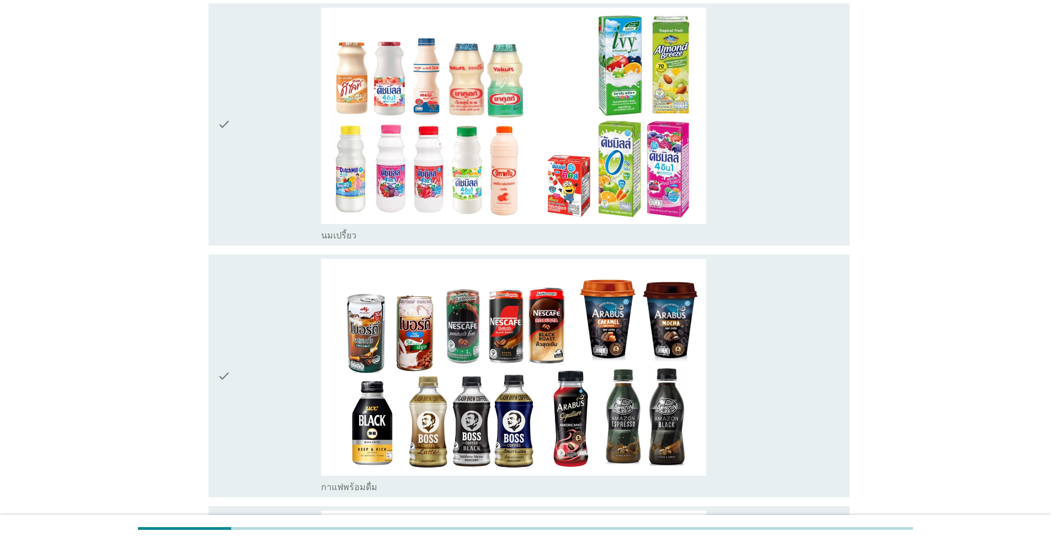
click at [275, 329] on div "check" at bounding box center [269, 376] width 104 height 234
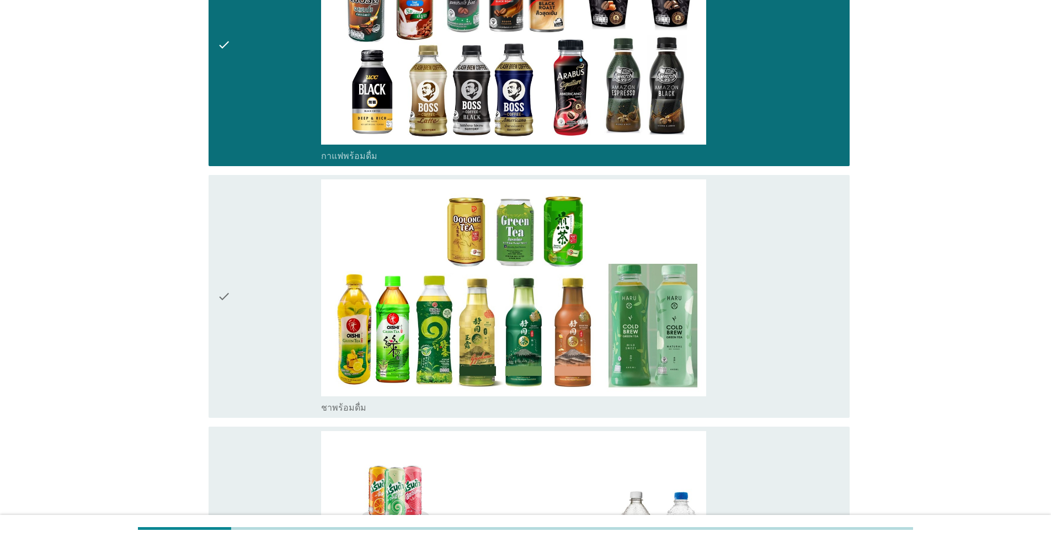
click at [295, 343] on div "check" at bounding box center [269, 296] width 104 height 234
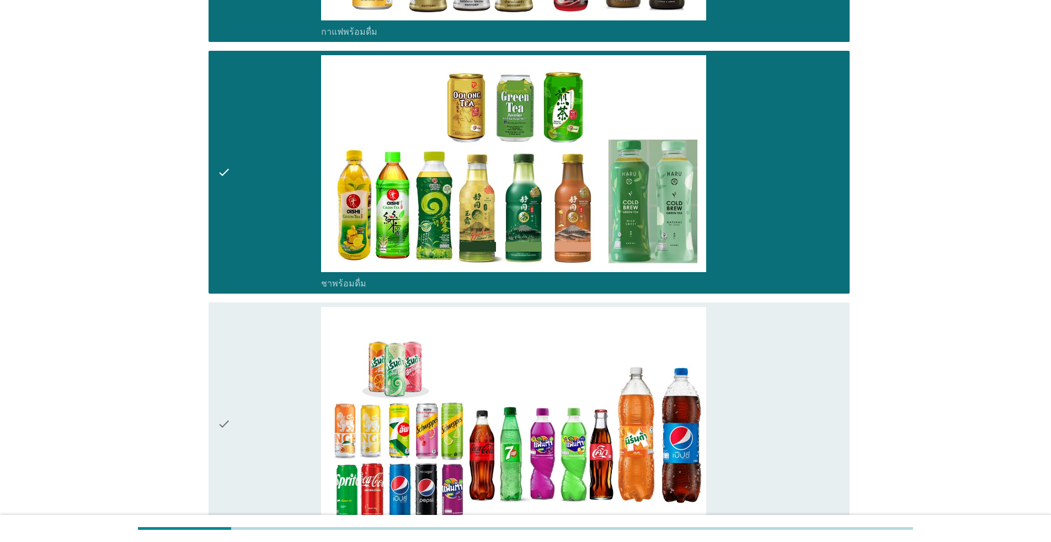
scroll to position [662, 0]
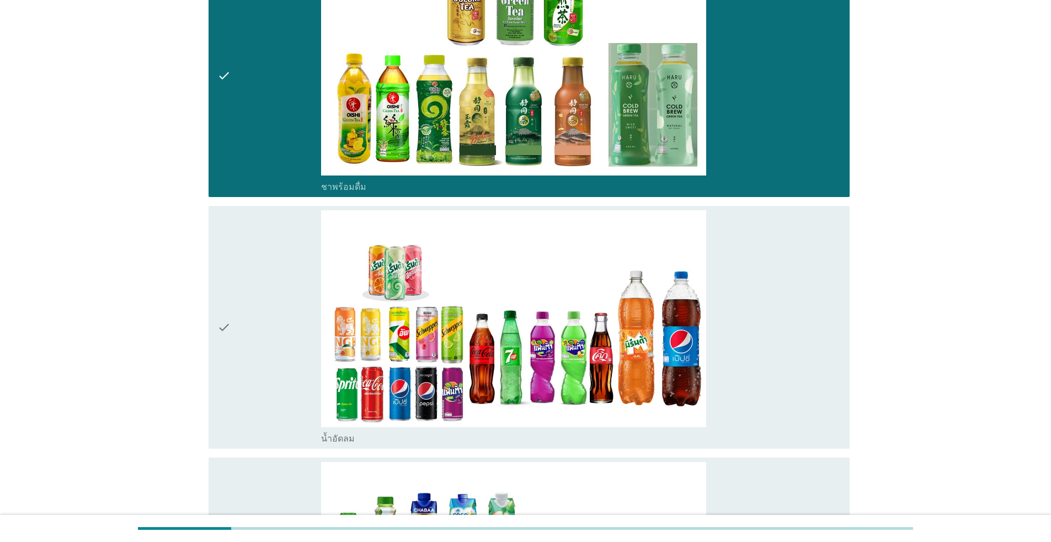
click at [296, 345] on div "check" at bounding box center [269, 327] width 104 height 234
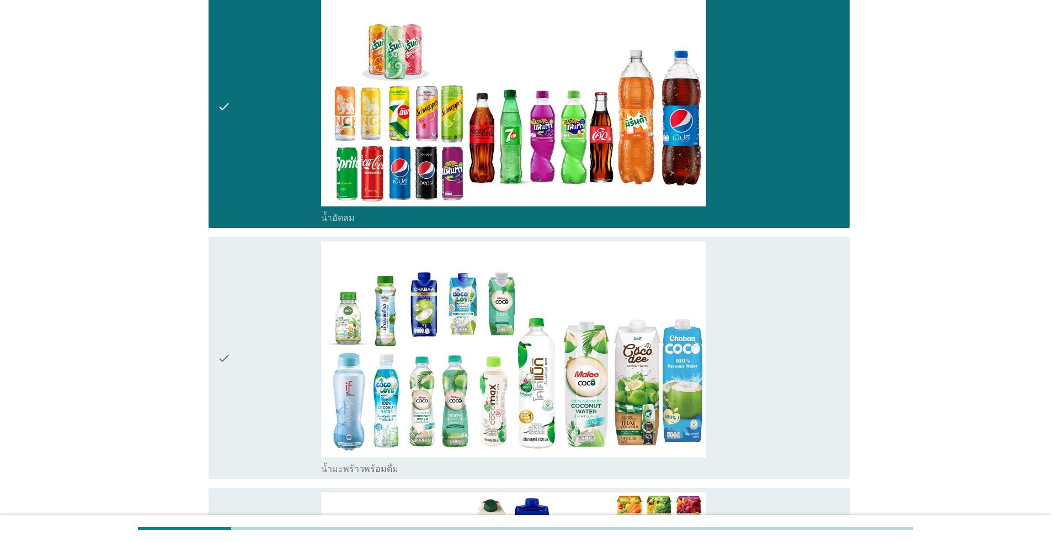
click at [294, 338] on div "check" at bounding box center [269, 358] width 104 height 234
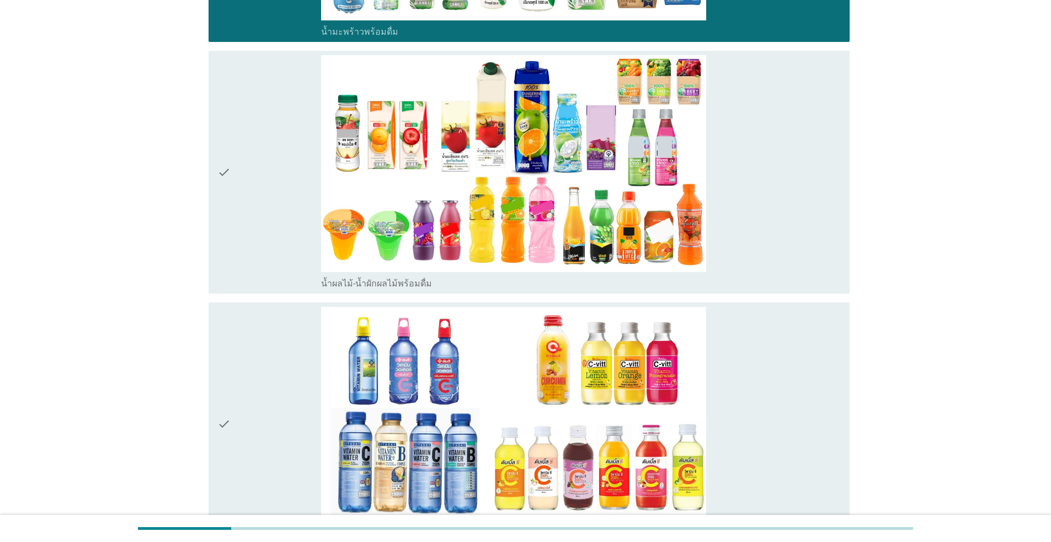
scroll to position [1324, 0]
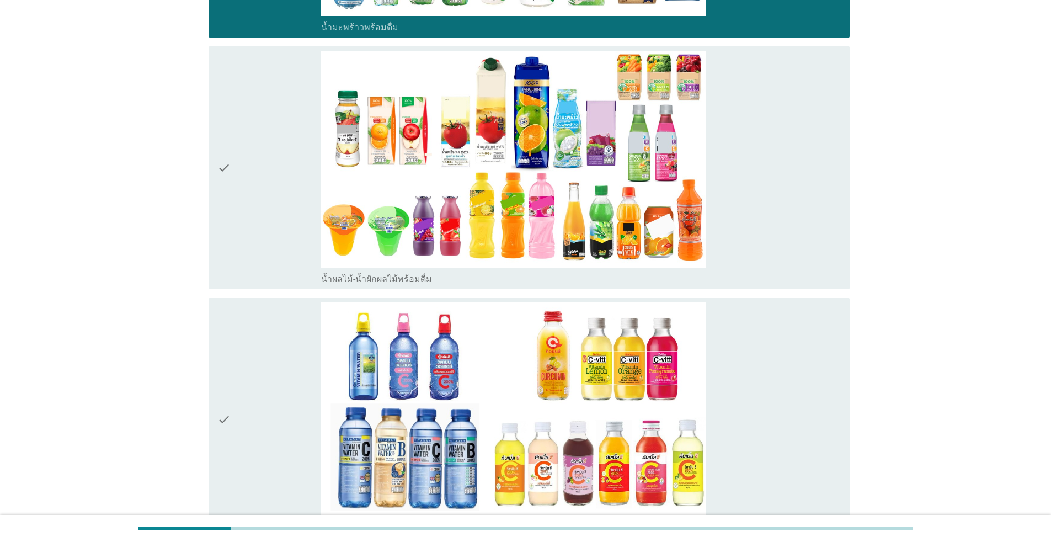
click at [277, 237] on div "check" at bounding box center [269, 168] width 104 height 234
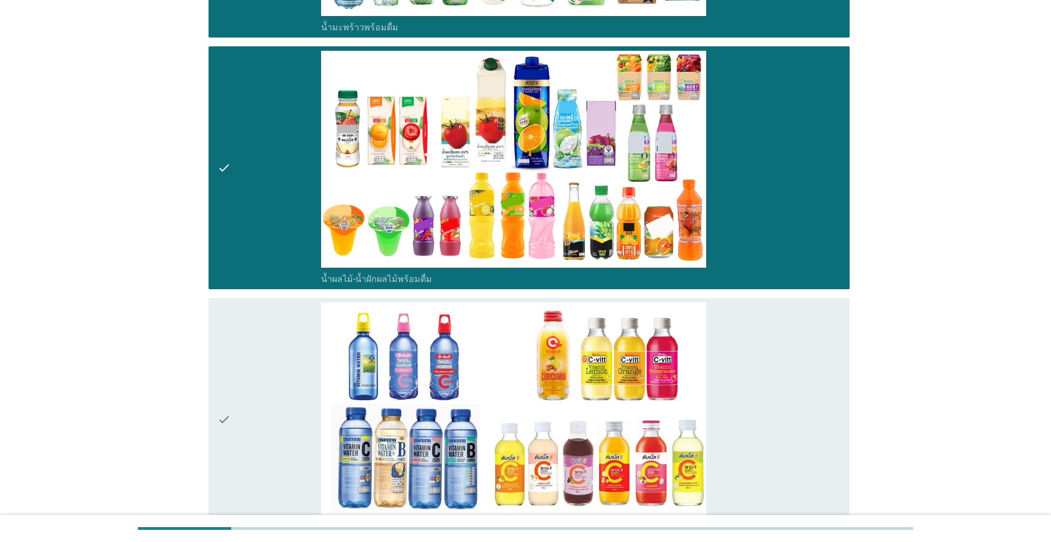
click at [281, 368] on div "check" at bounding box center [269, 419] width 104 height 234
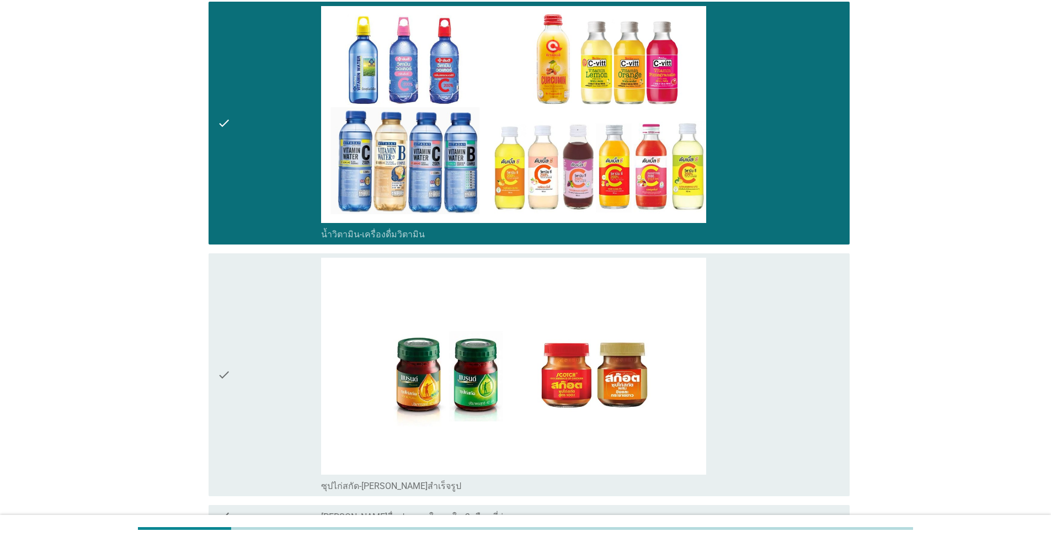
scroll to position [1710, 0]
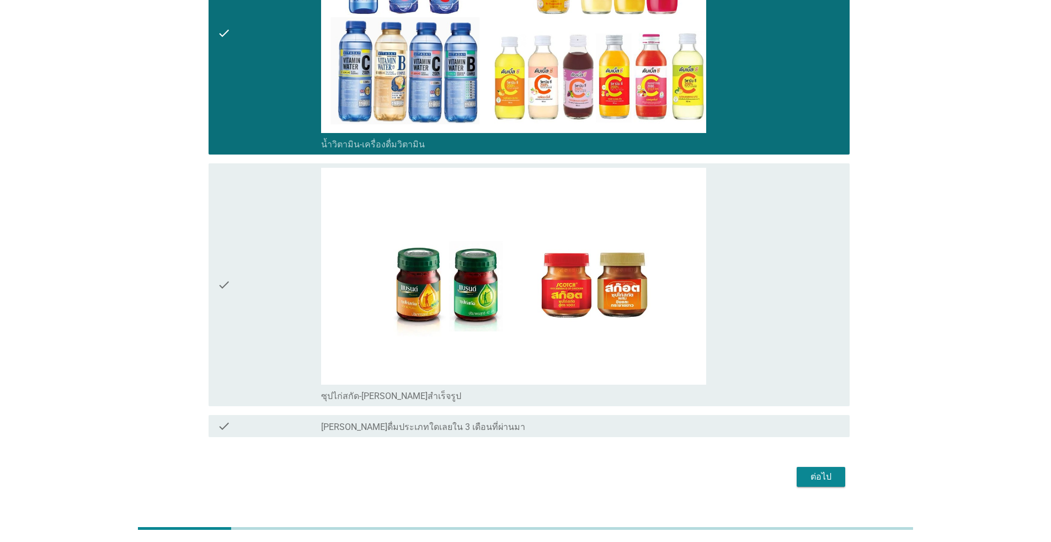
click at [281, 361] on div "check" at bounding box center [269, 285] width 104 height 234
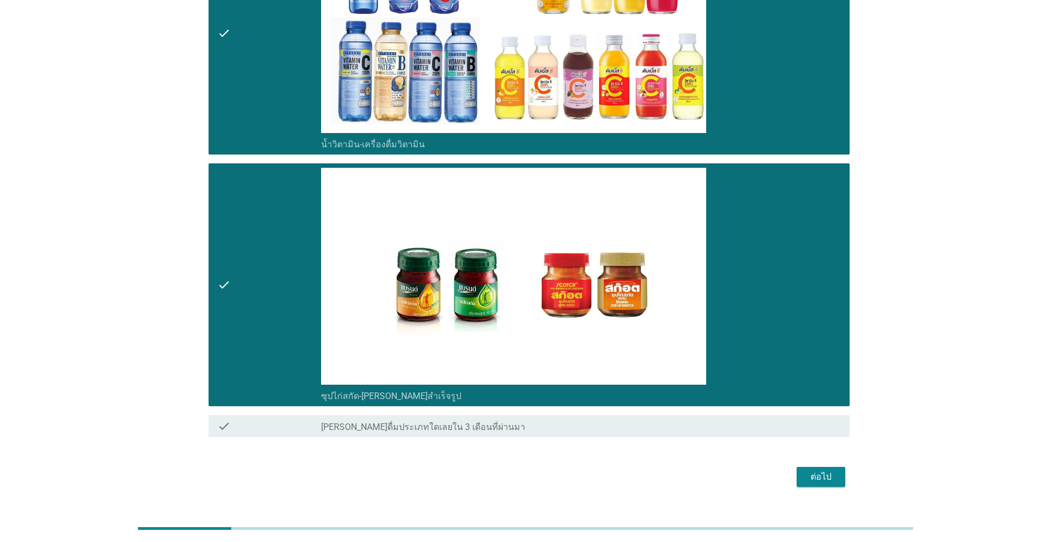
click at [543, 475] on div "ต่อไป" at bounding box center [820, 476] width 31 height 13
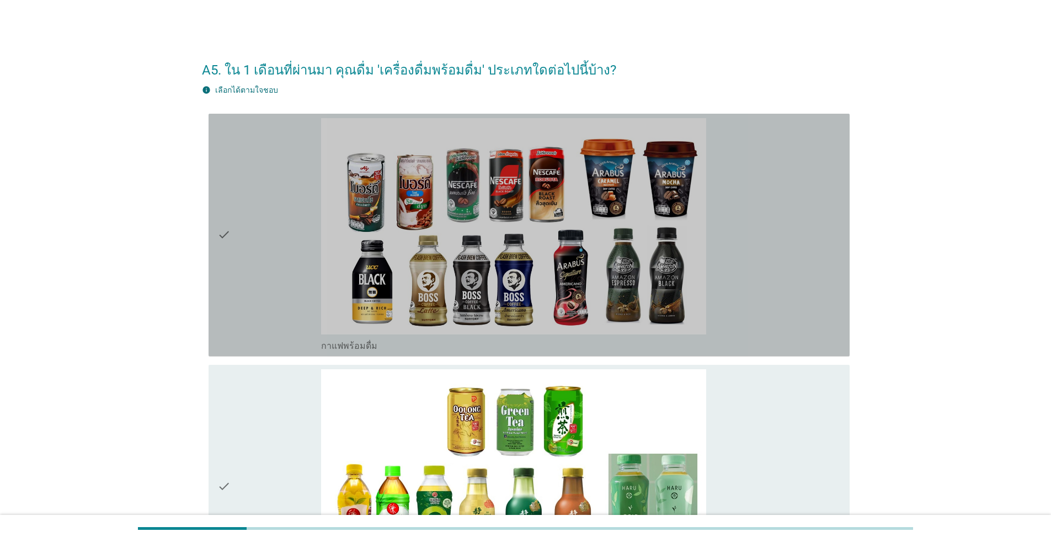
click at [284, 313] on div "check" at bounding box center [269, 235] width 104 height 234
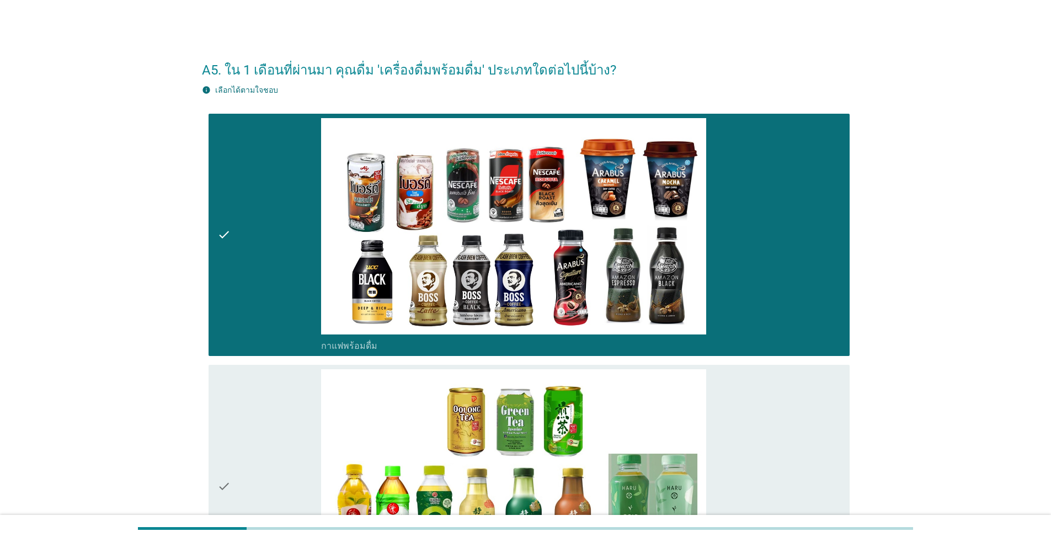
click at [260, 441] on div "check" at bounding box center [269, 486] width 104 height 234
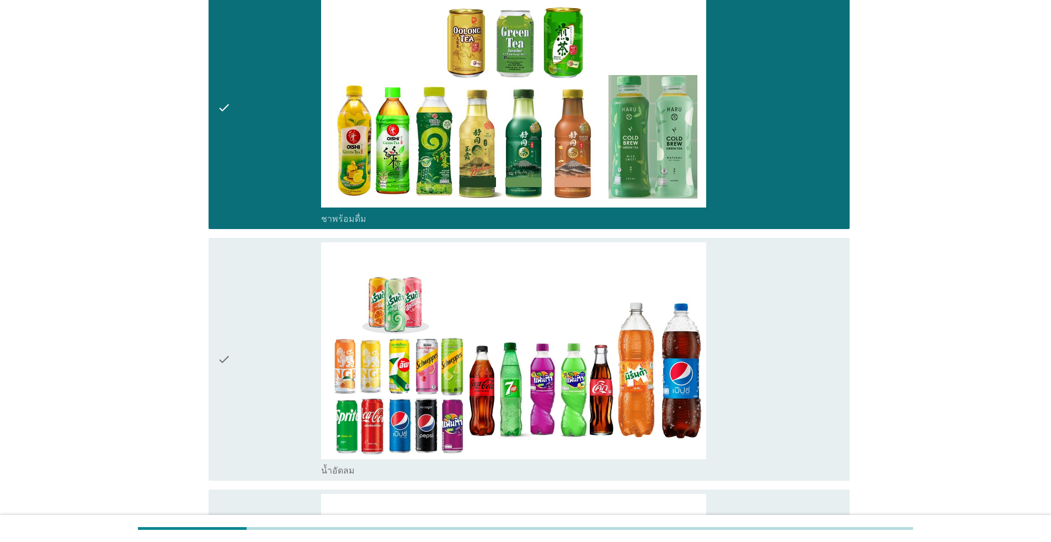
scroll to position [386, 0]
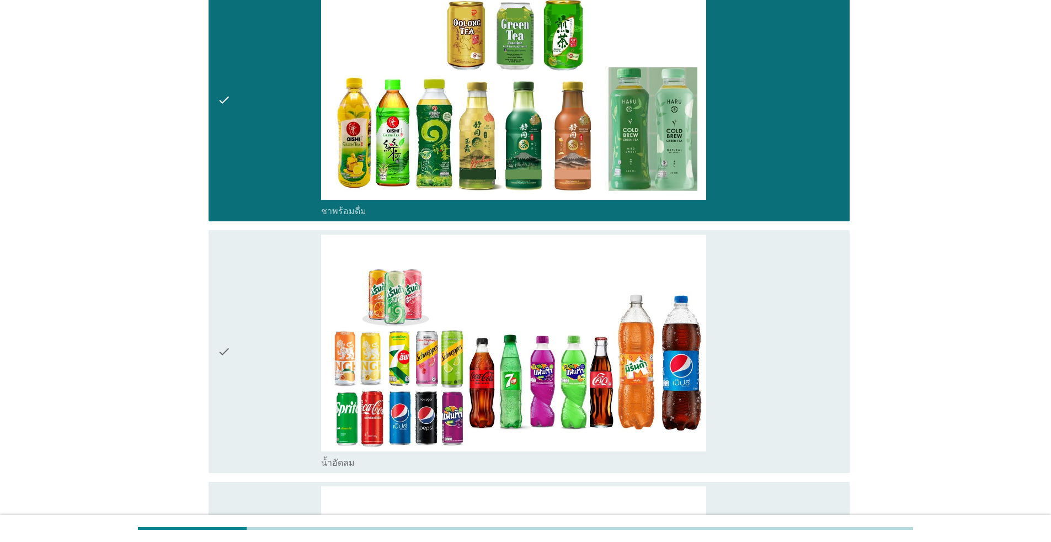
click at [263, 387] on div "check" at bounding box center [269, 351] width 104 height 234
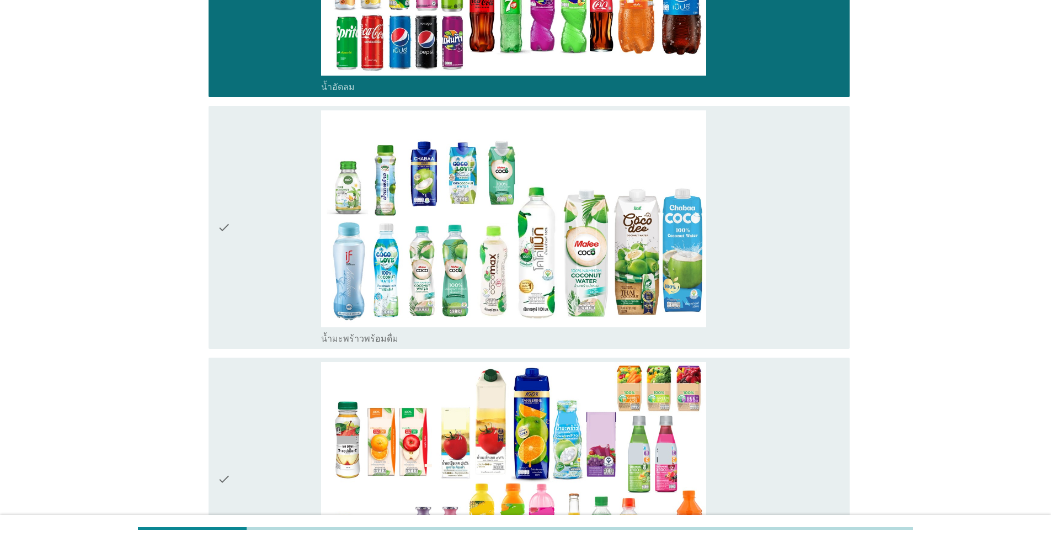
scroll to position [772, 0]
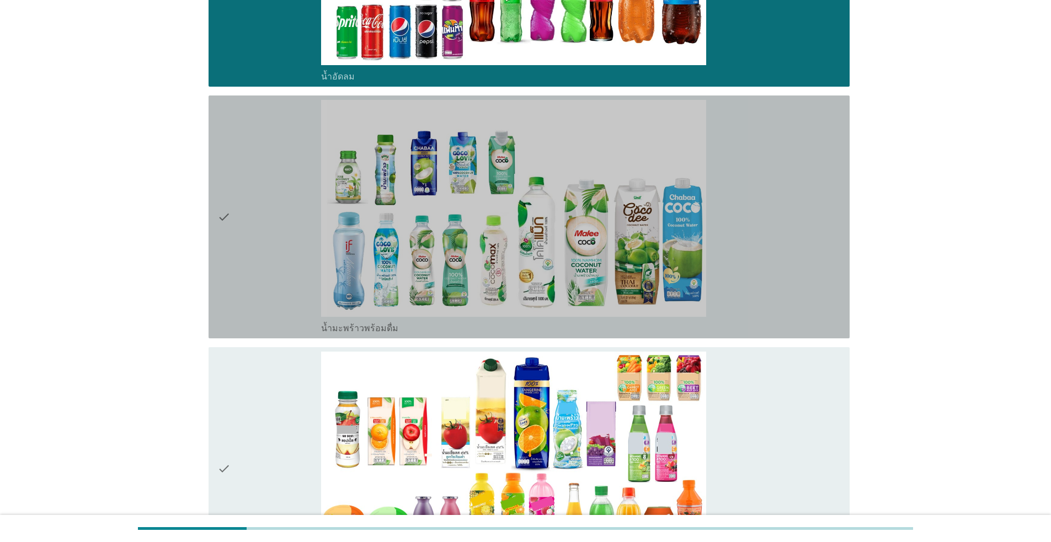
click at [270, 307] on div "check" at bounding box center [269, 217] width 104 height 234
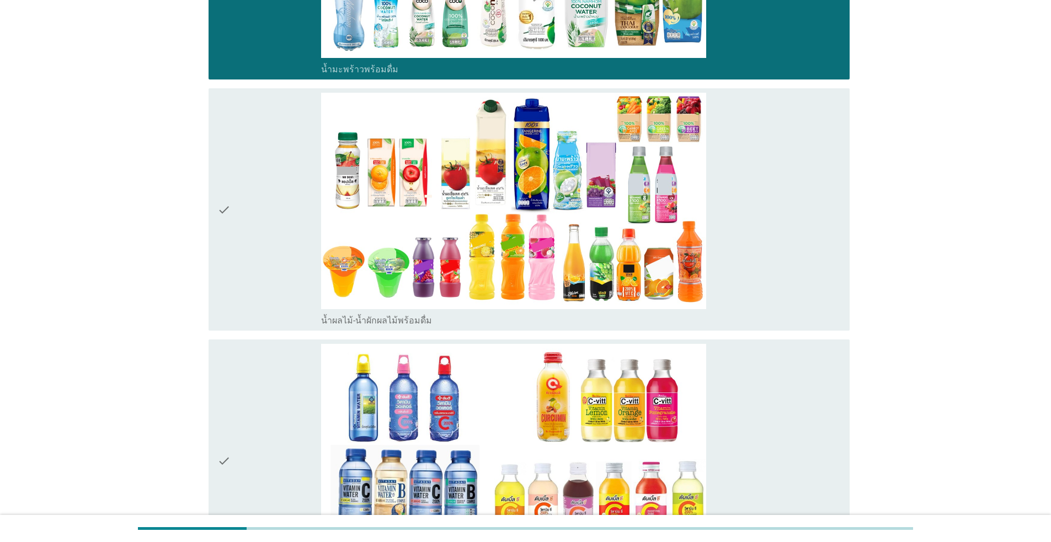
scroll to position [1048, 0]
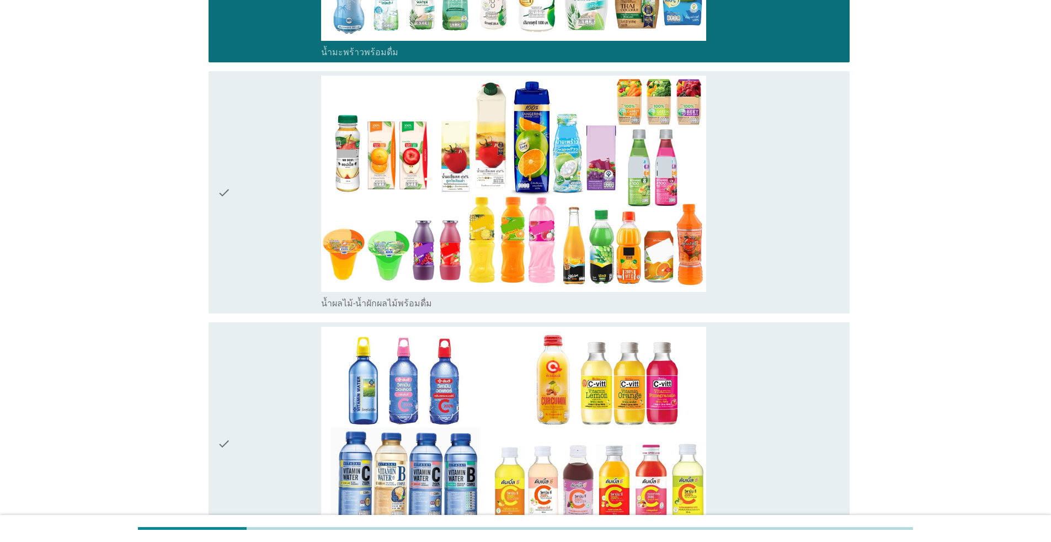
click at [285, 394] on div "check" at bounding box center [269, 444] width 104 height 234
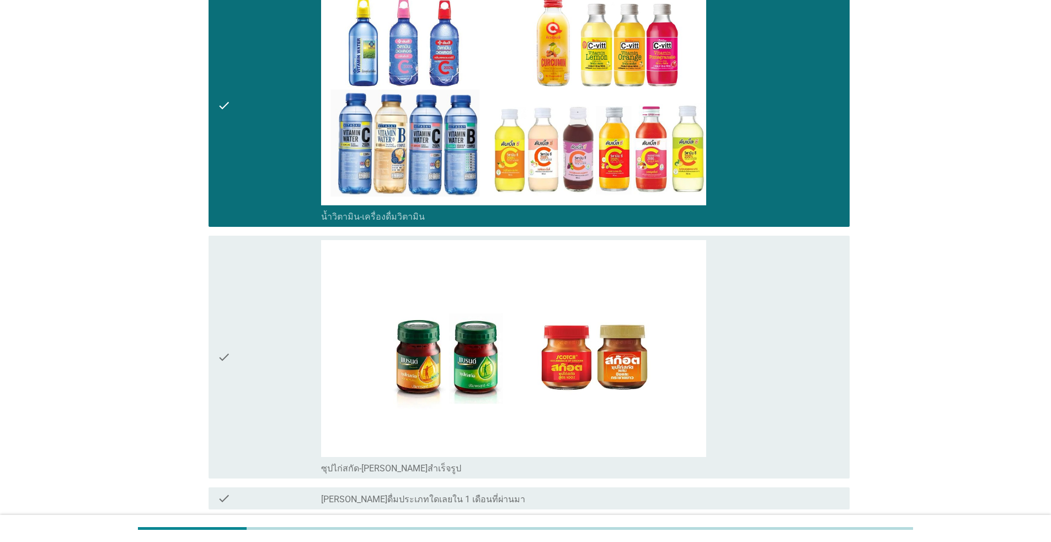
scroll to position [1483, 0]
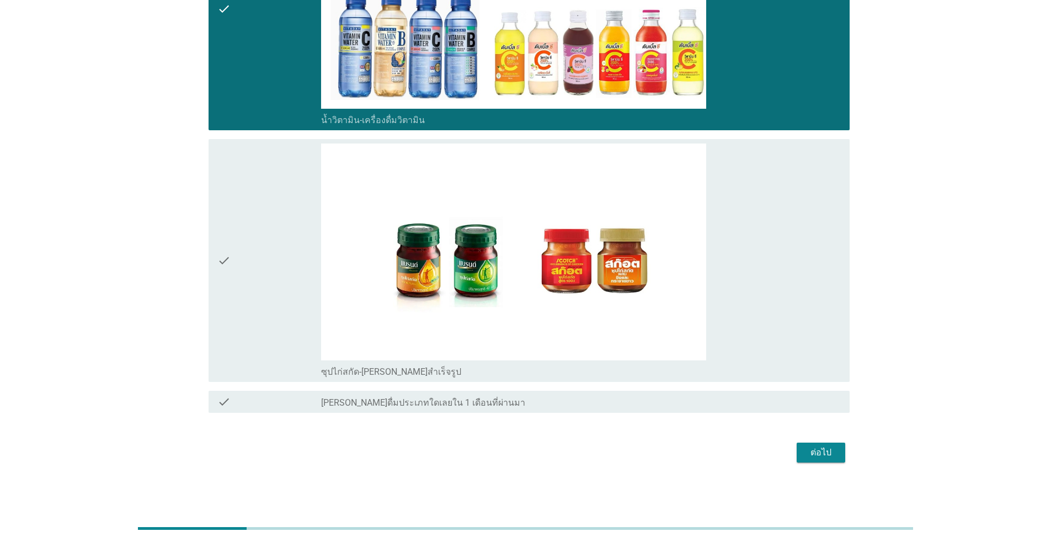
click at [284, 353] on div "check" at bounding box center [269, 260] width 104 height 234
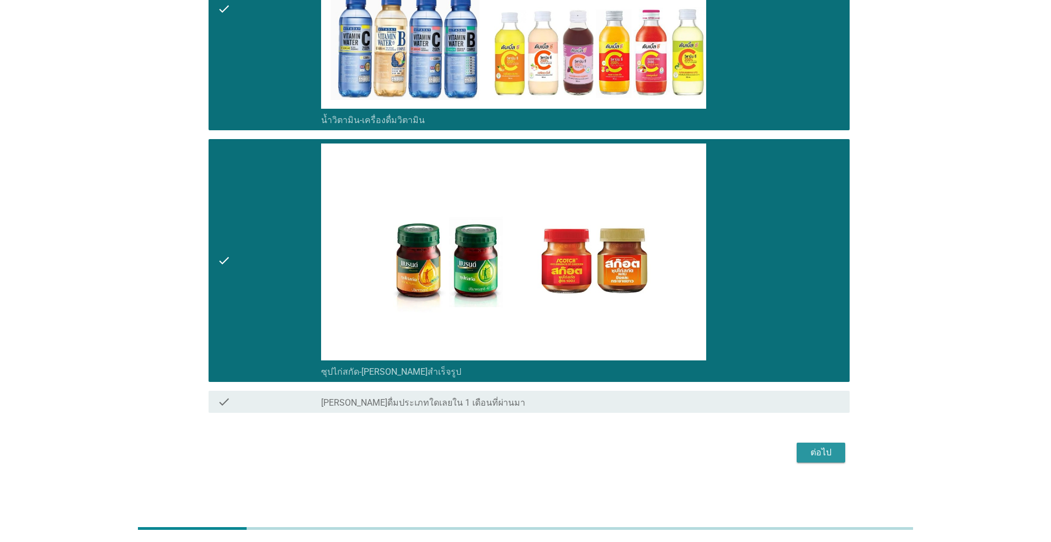
click at [543, 452] on div "ต่อไป" at bounding box center [820, 452] width 31 height 13
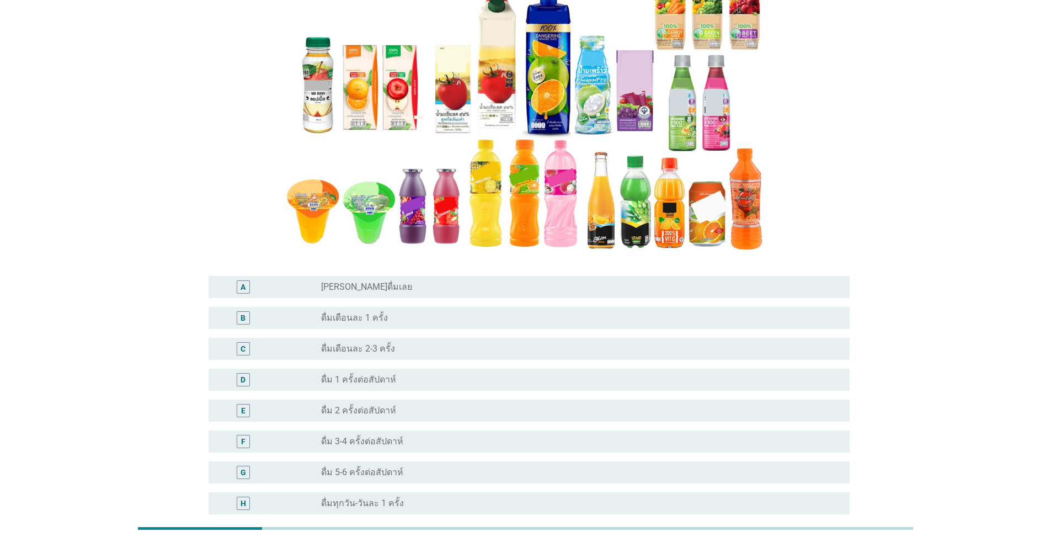
scroll to position [165, 0]
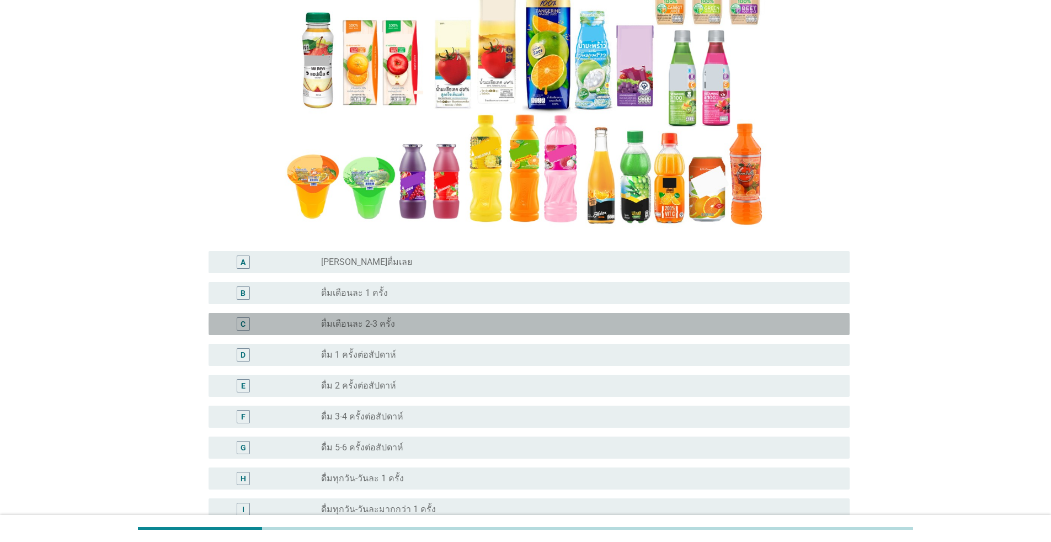
click at [354, 328] on label "ดื่มเดือนละ 2-3 ครั้ง" at bounding box center [358, 323] width 74 height 11
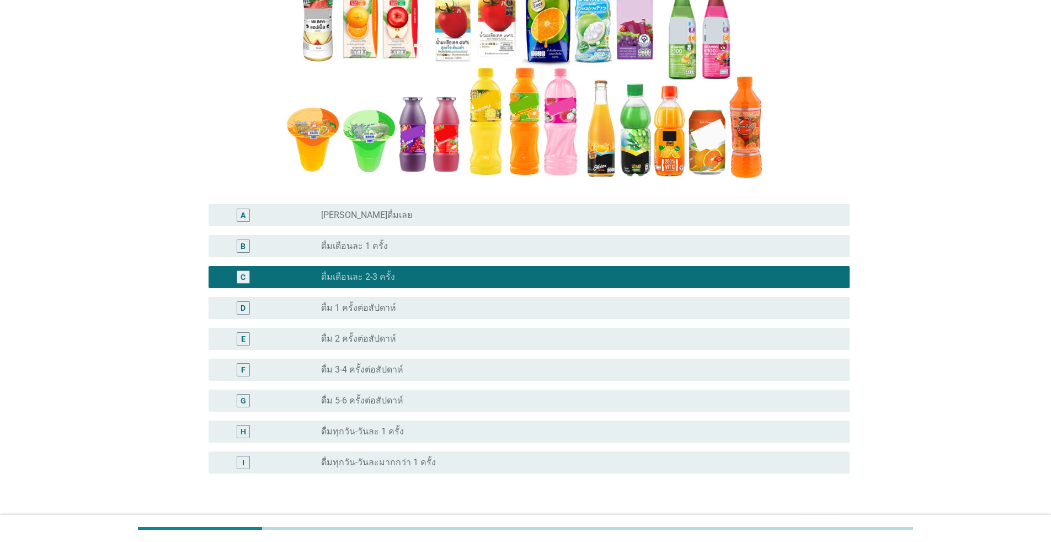
scroll to position [286, 0]
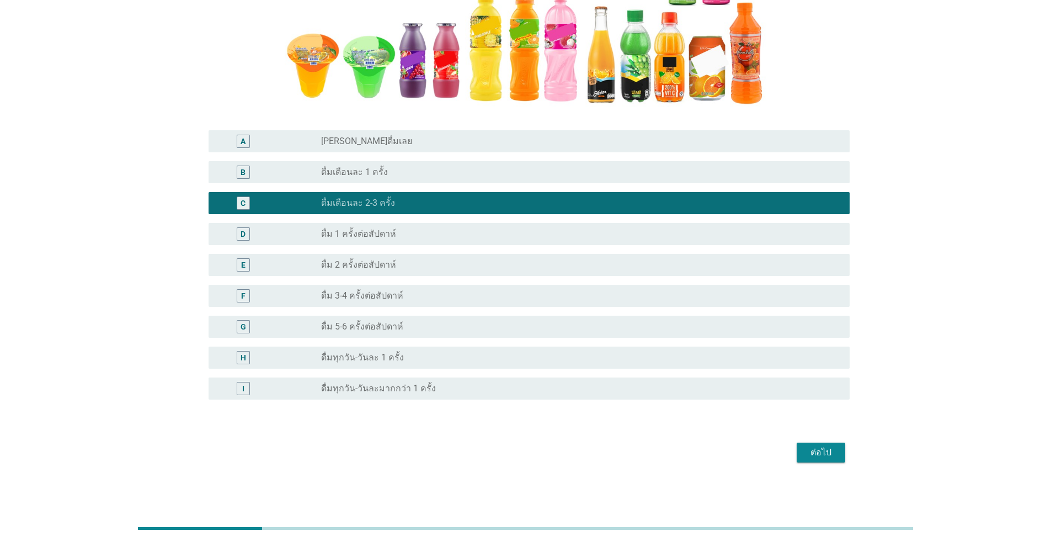
click at [543, 448] on div "ต่อไป" at bounding box center [820, 452] width 31 height 13
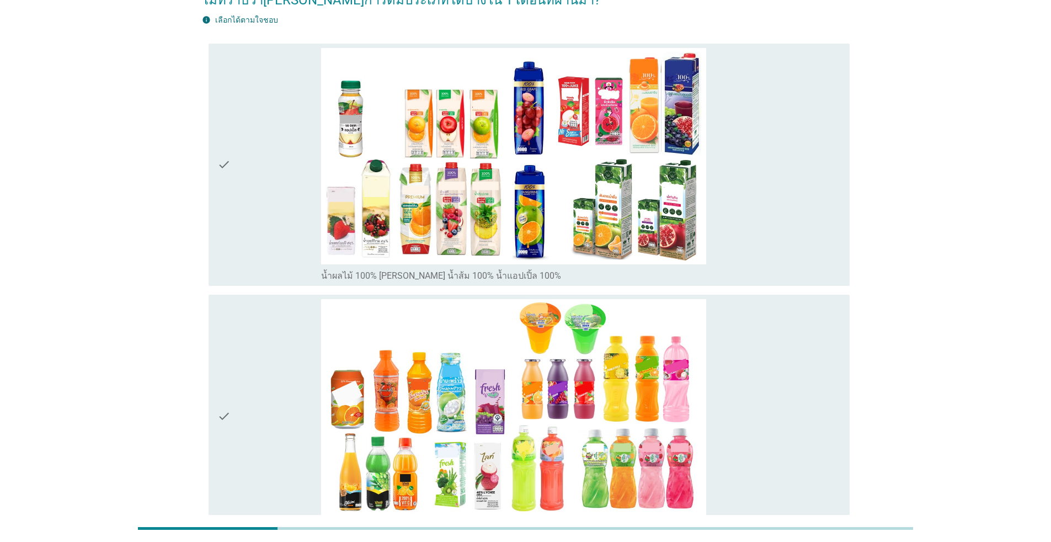
scroll to position [110, 0]
click at [268, 231] on div "check" at bounding box center [269, 164] width 104 height 234
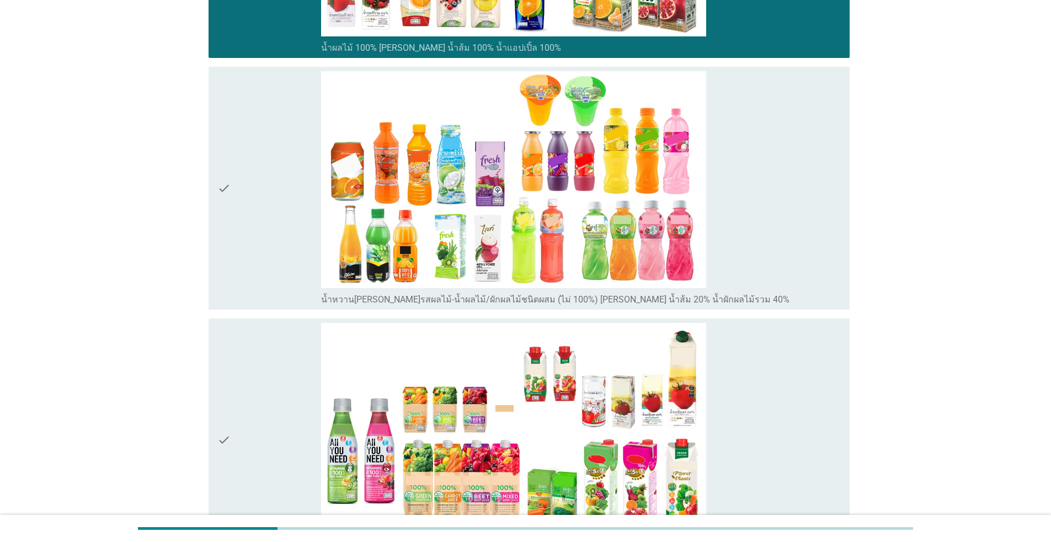
scroll to position [302, 0]
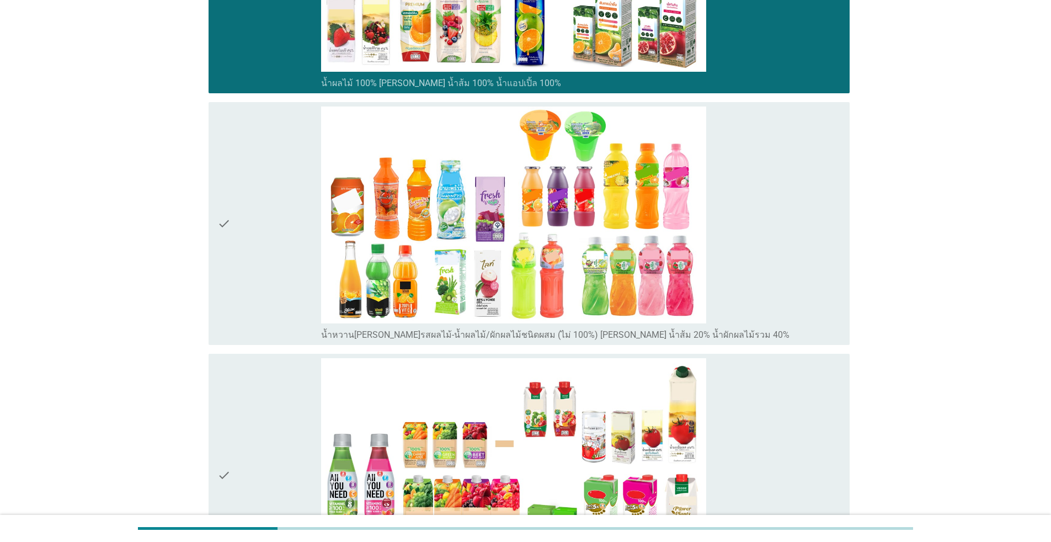
click at [266, 299] on div "check" at bounding box center [269, 223] width 104 height 234
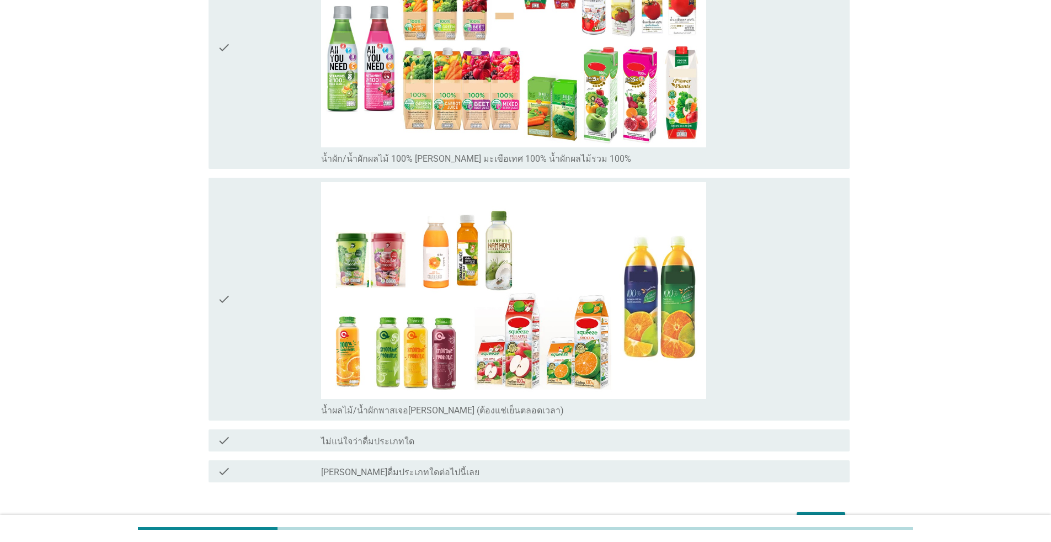
scroll to position [744, 0]
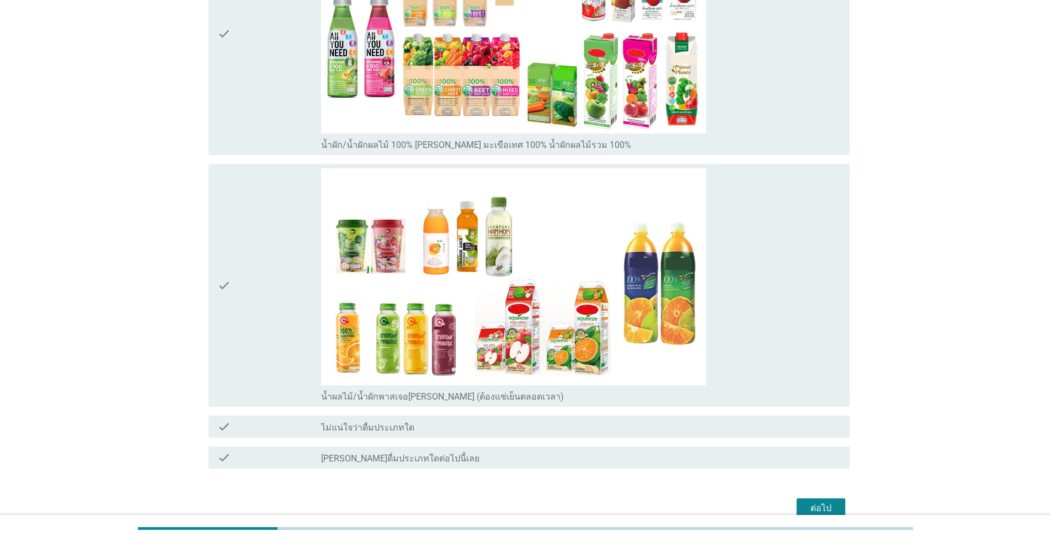
click at [264, 344] on div "check" at bounding box center [269, 285] width 104 height 234
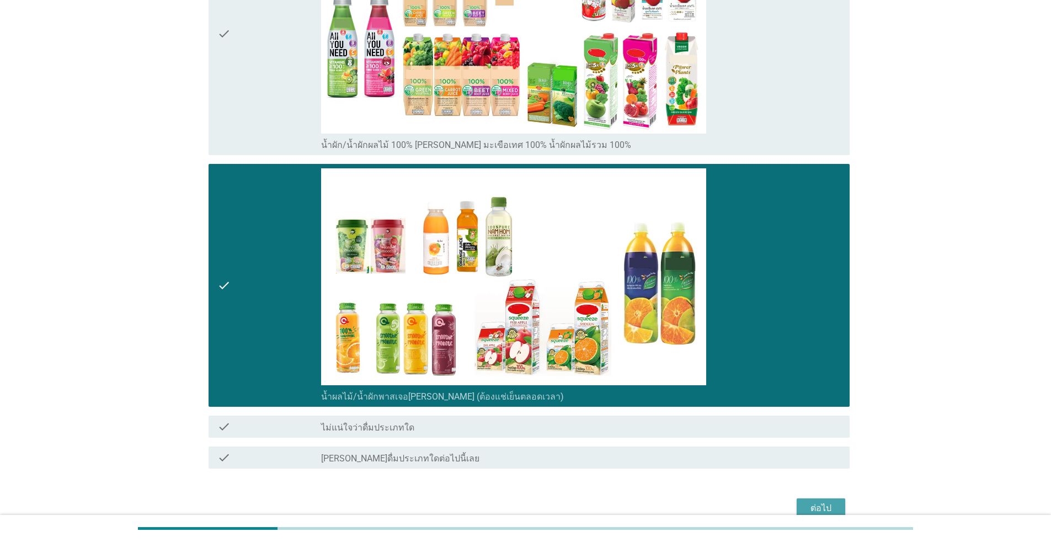
click at [543, 495] on button "ต่อไป" at bounding box center [820, 508] width 49 height 20
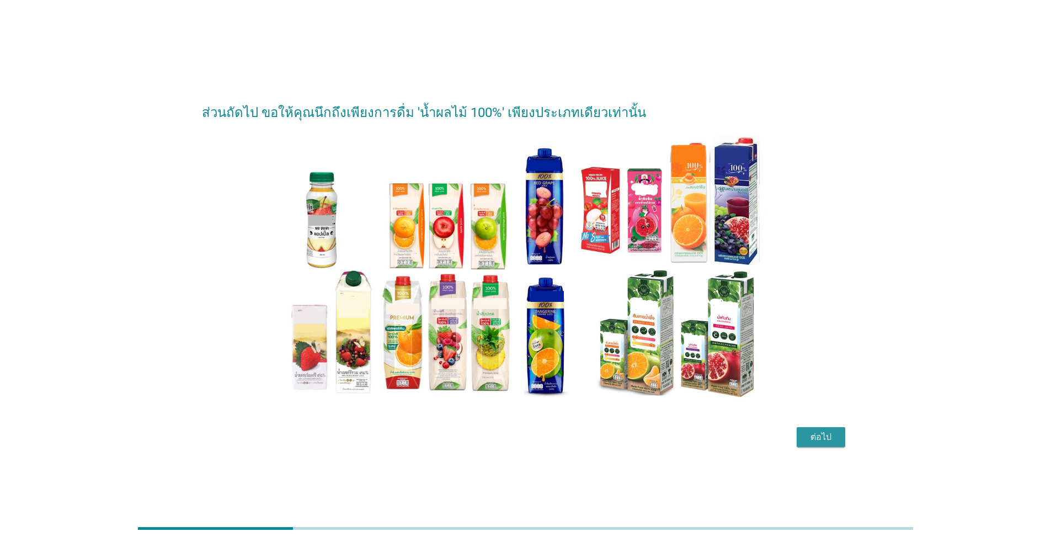
click at [543, 432] on div "ต่อไป" at bounding box center [820, 436] width 31 height 13
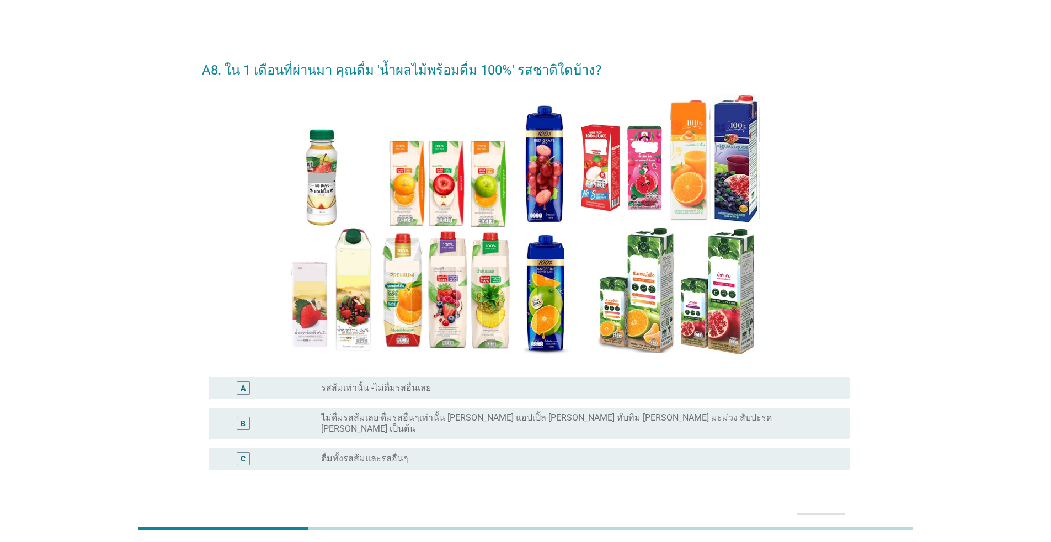
click at [408, 392] on label "รสส้มเท่านั้น -ไม่ดื่มรสอื่นเลย" at bounding box center [376, 387] width 110 height 11
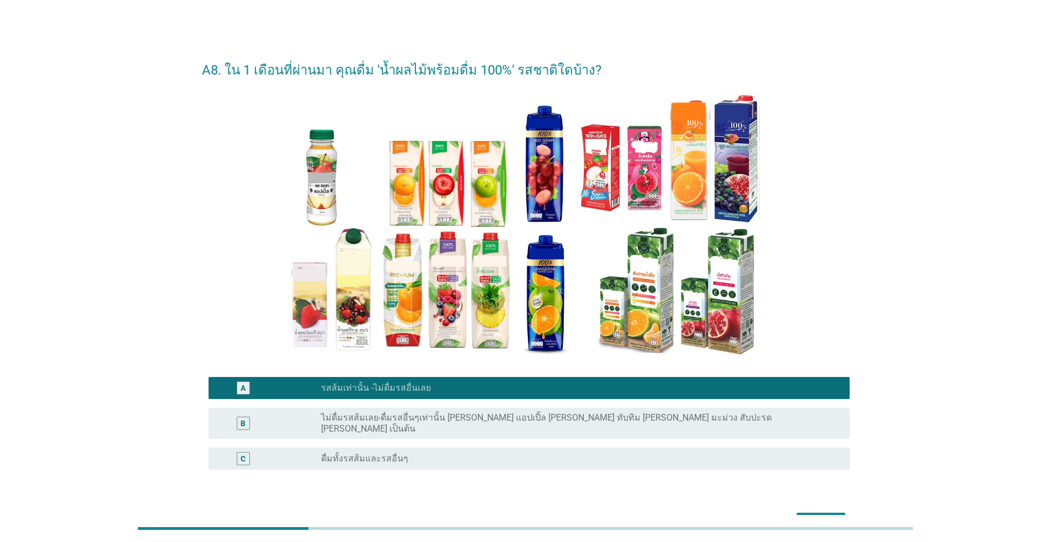
click at [543, 495] on div "ต่อไป" at bounding box center [820, 522] width 31 height 13
